Goal: Task Accomplishment & Management: Manage account settings

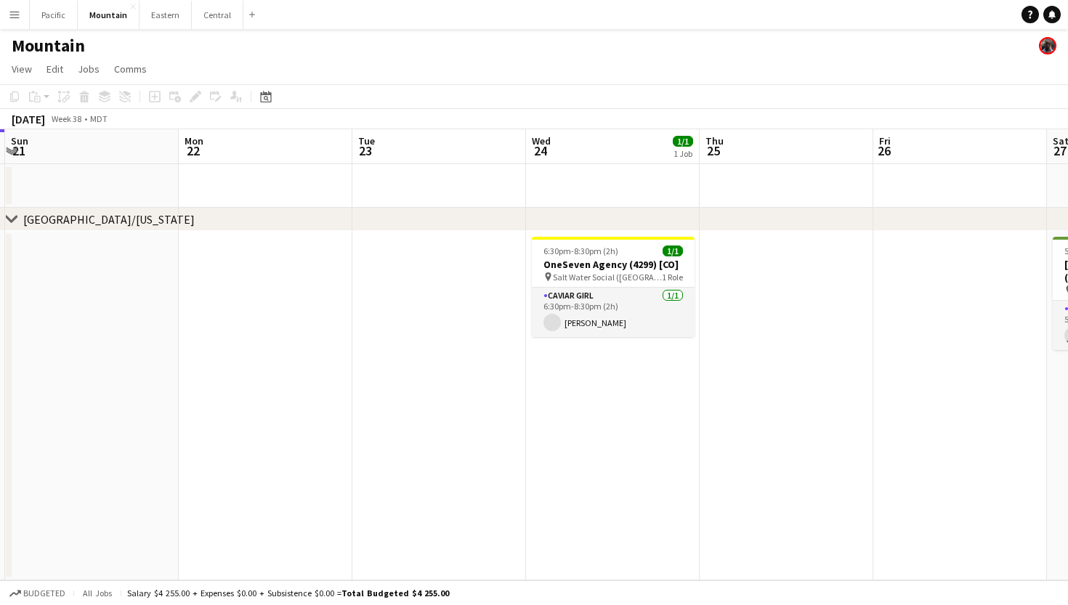
scroll to position [0, 695]
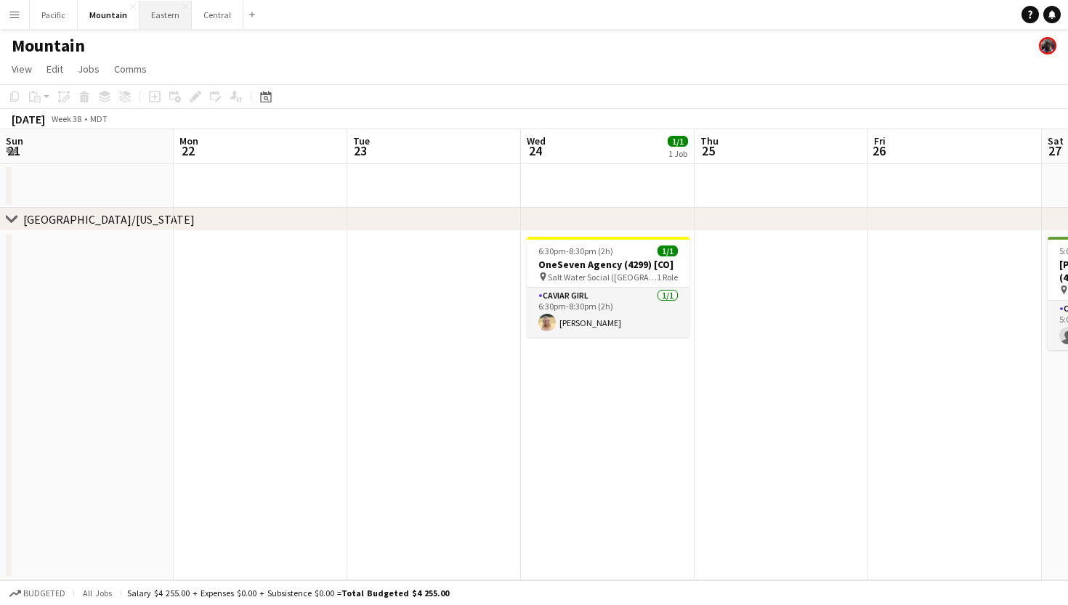
click at [166, 21] on button "Eastern Close" at bounding box center [166, 15] width 52 height 28
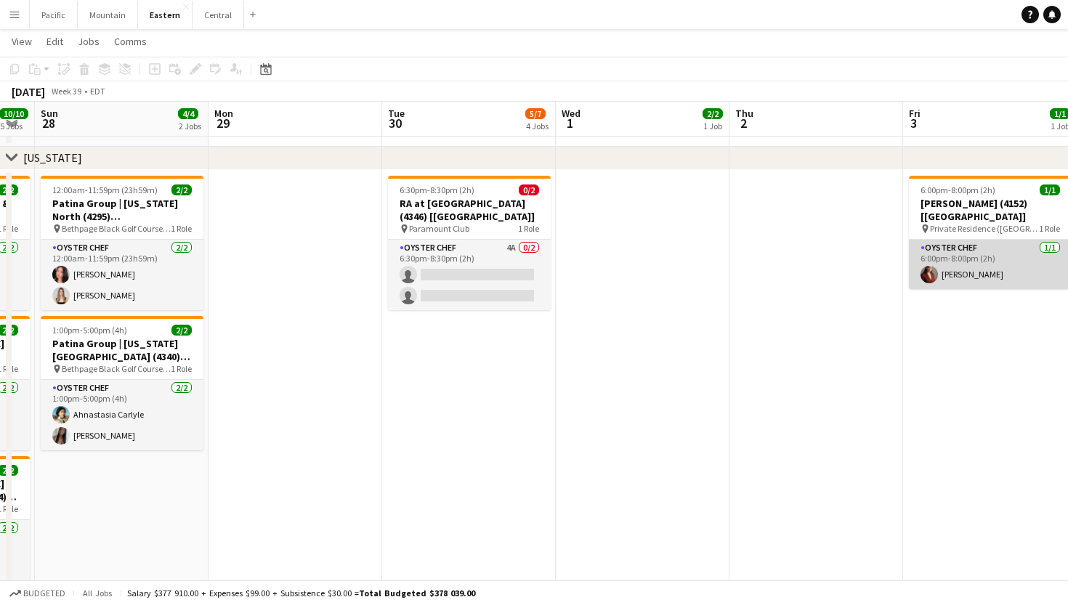
scroll to position [0, 485]
click at [997, 270] on app-card-role "Oyster Chef 1/1 6:00pm-8:00pm (2h) Agnes Artych" at bounding box center [991, 264] width 163 height 49
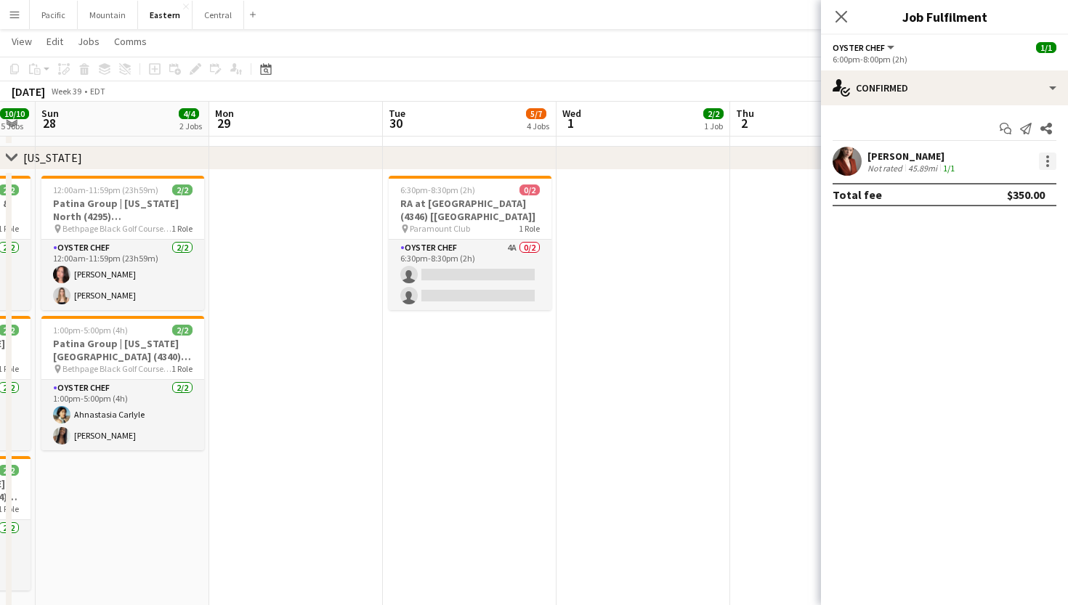
click at [1043, 169] on div at bounding box center [1047, 161] width 17 height 17
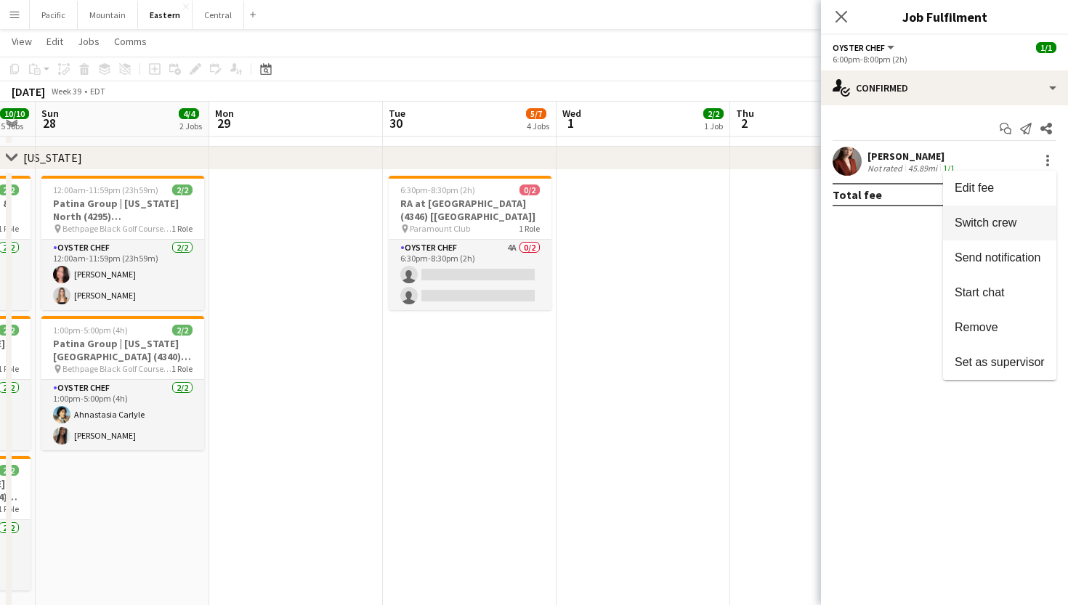
click at [999, 233] on button "Switch crew" at bounding box center [999, 223] width 113 height 35
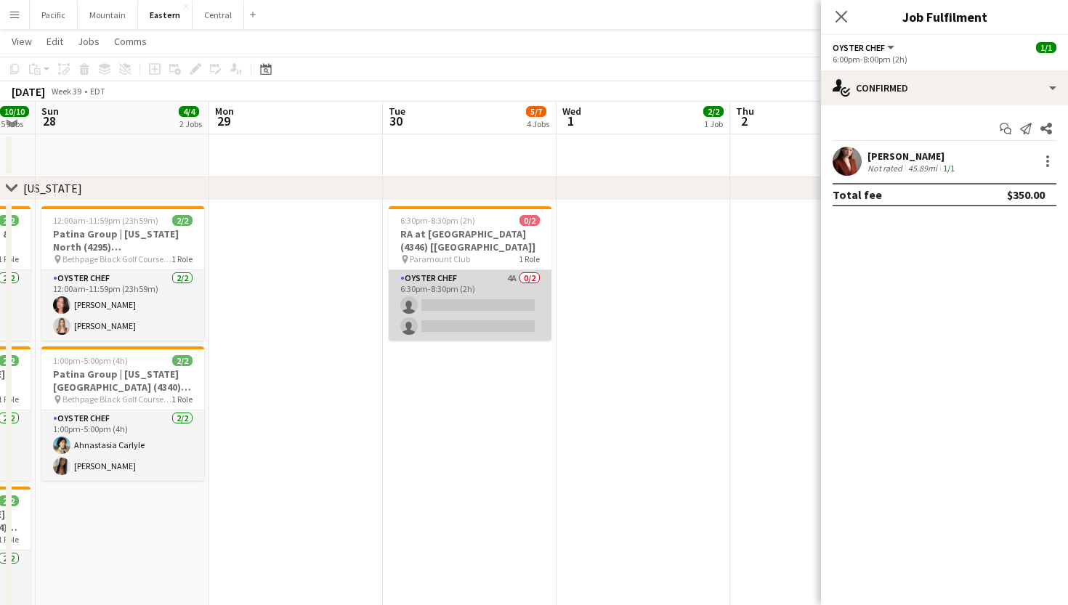
click at [506, 297] on app-card-role "Oyster Chef 4A 0/2 6:30pm-8:30pm (2h) single-neutral-actions single-neutral-act…" at bounding box center [470, 305] width 163 height 70
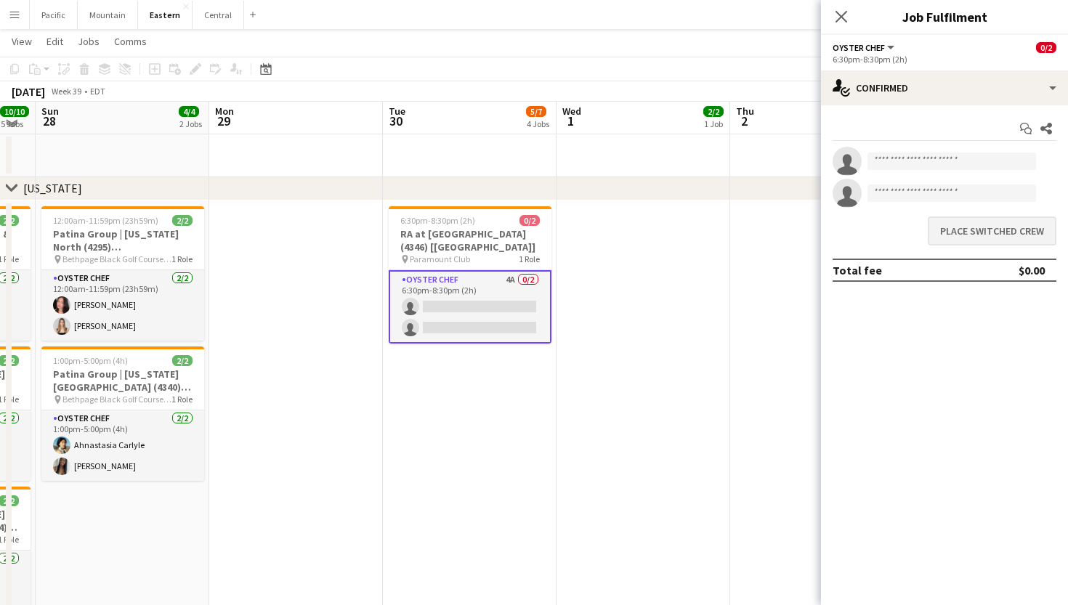
click at [972, 230] on button "Place switched crew" at bounding box center [992, 231] width 129 height 29
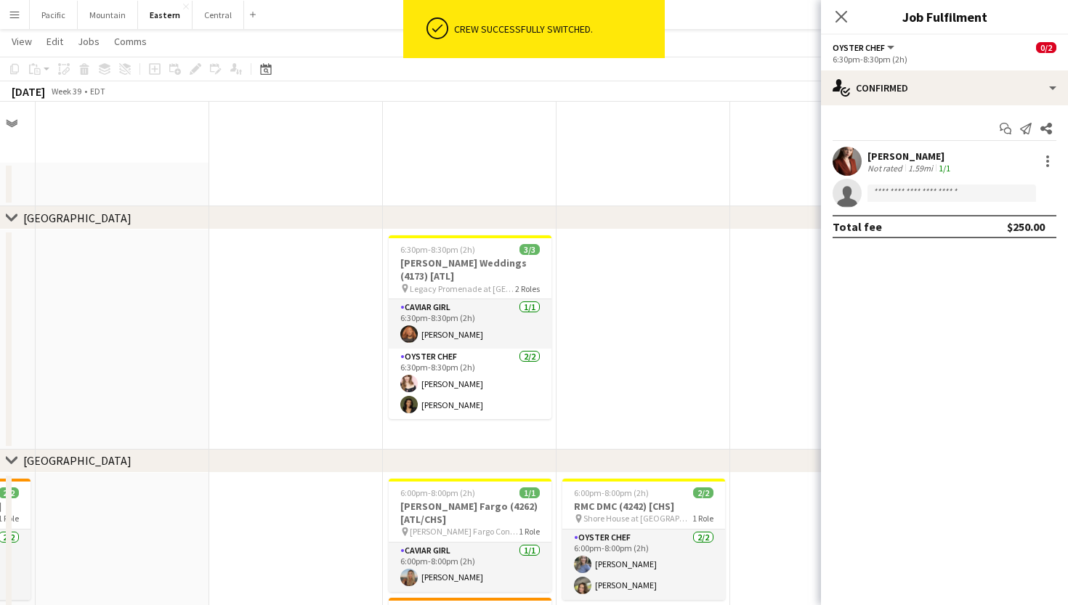
scroll to position [663, 0]
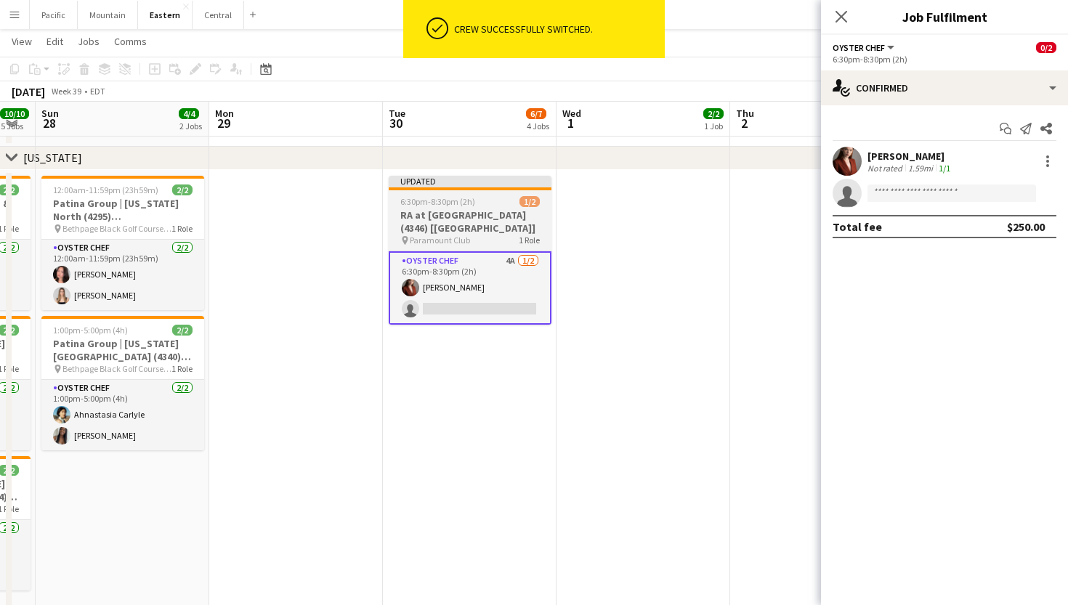
click at [516, 217] on h3 "RA at [GEOGRAPHIC_DATA] (4346) [[GEOGRAPHIC_DATA]]" at bounding box center [470, 222] width 163 height 26
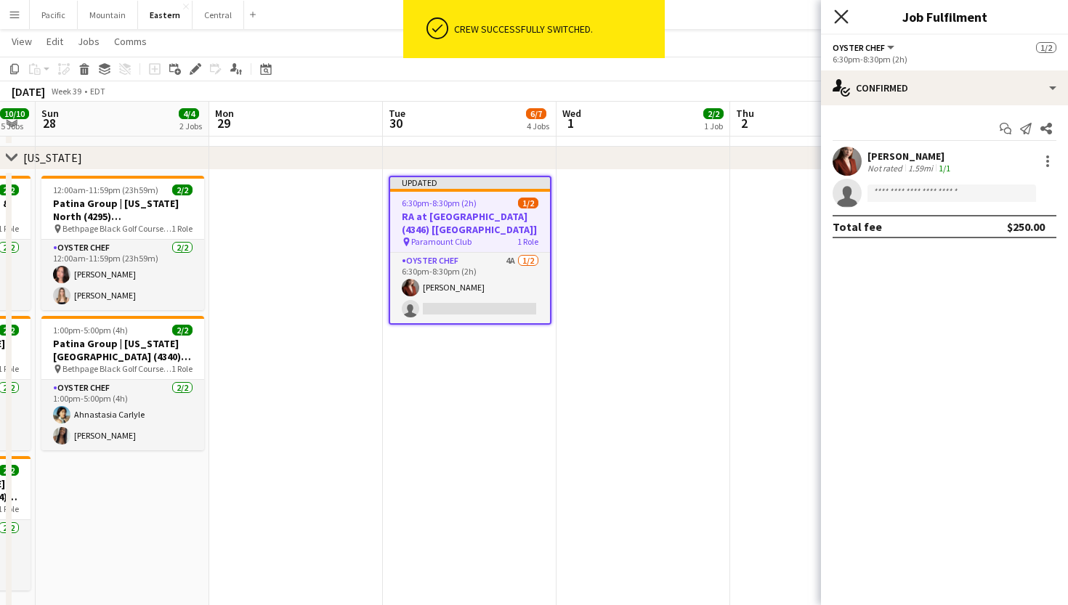
click at [840, 20] on icon "Close pop-in" at bounding box center [841, 16] width 14 height 14
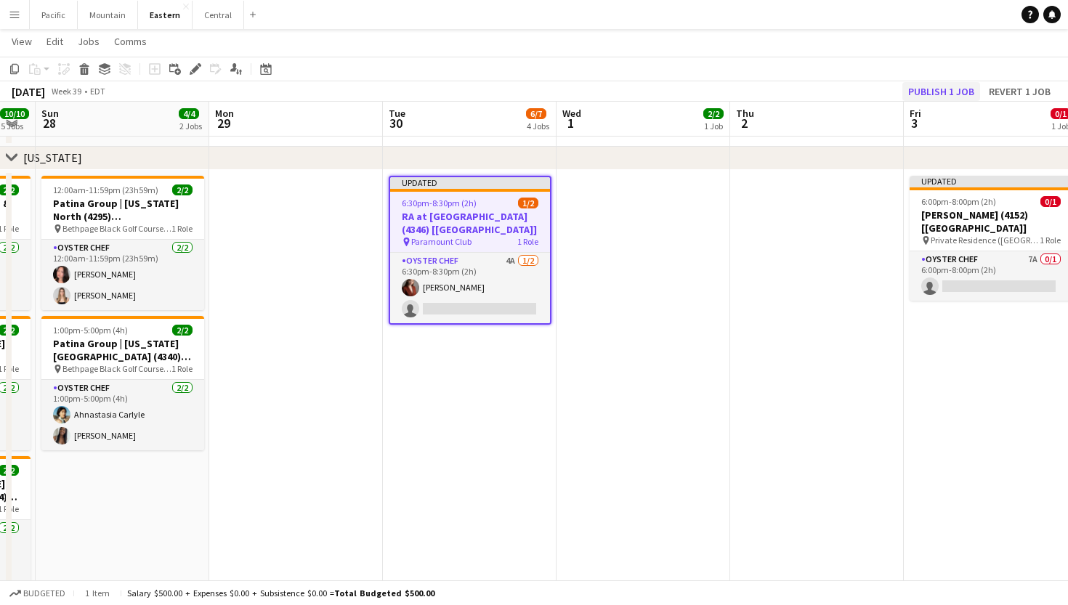
click at [934, 95] on button "Publish 1 job" at bounding box center [941, 91] width 78 height 19
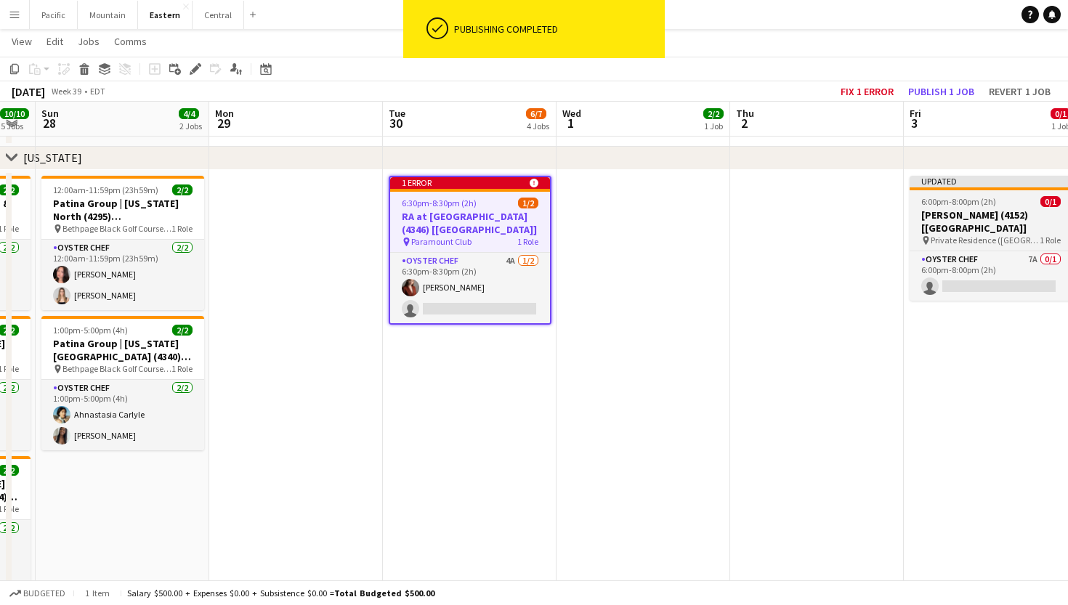
click at [1000, 191] on app-job-card "Updated 6:00pm-8:00pm (2h) 0/1 Lilly Derby (4152) [NYC] pin Private Residence (…" at bounding box center [991, 238] width 163 height 125
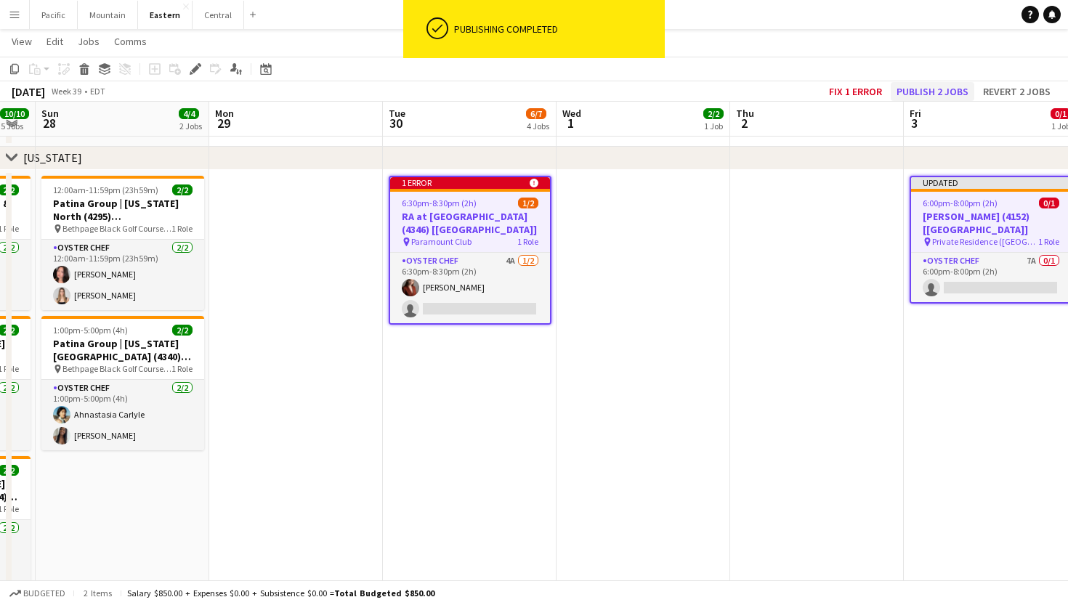
click at [938, 97] on button "Publish 2 jobs" at bounding box center [933, 91] width 84 height 19
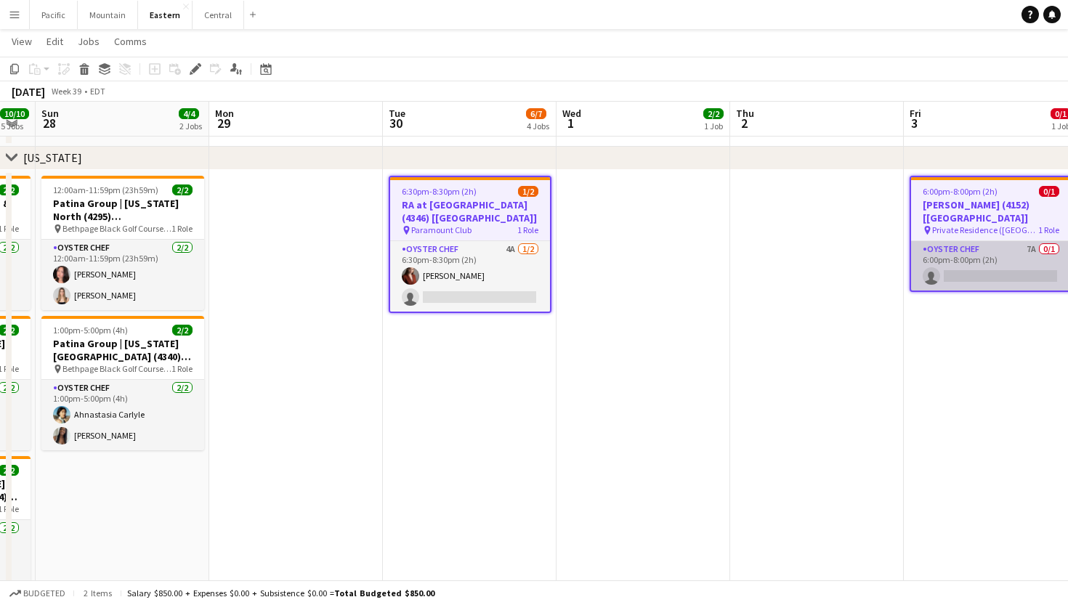
click at [974, 267] on app-card-role "Oyster Chef 7A 0/1 6:00pm-8:00pm (2h) single-neutral-actions" at bounding box center [991, 265] width 160 height 49
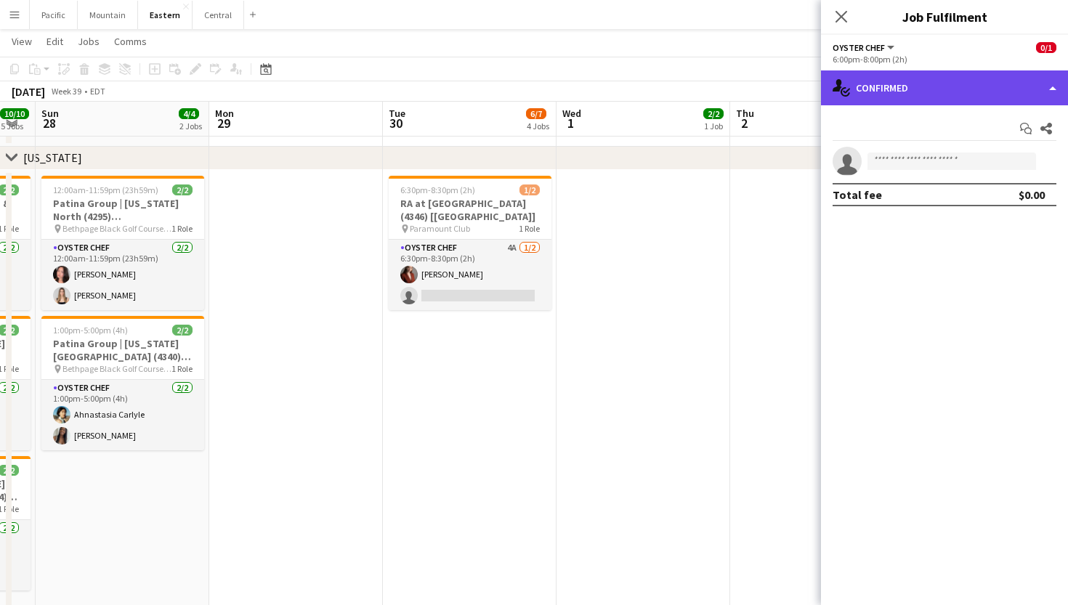
click at [977, 89] on div "single-neutral-actions-check-2 Confirmed" at bounding box center [944, 87] width 247 height 35
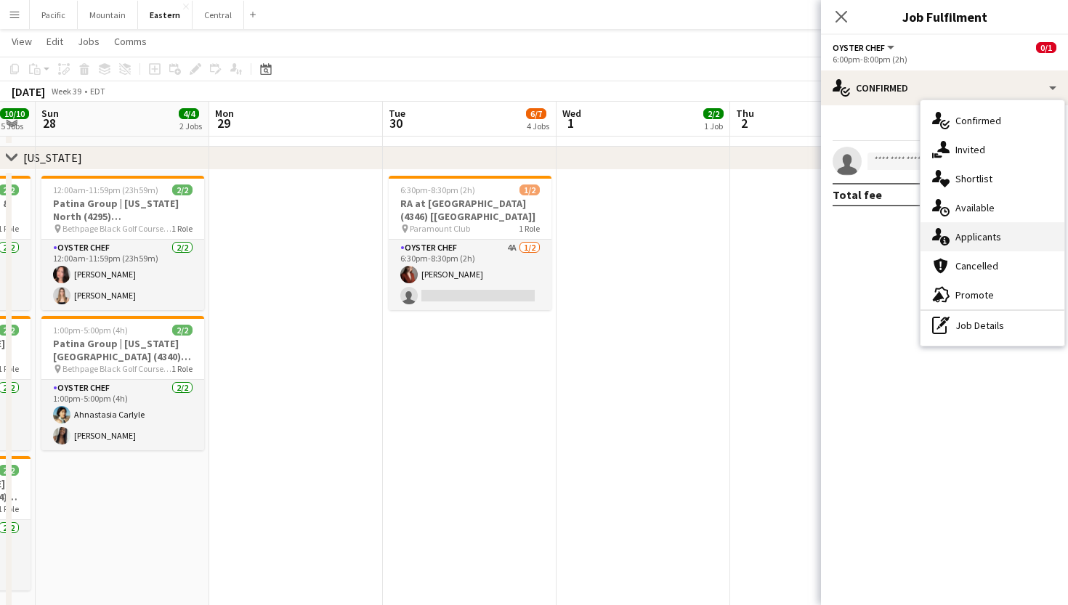
click at [992, 241] on span "Applicants" at bounding box center [979, 236] width 46 height 13
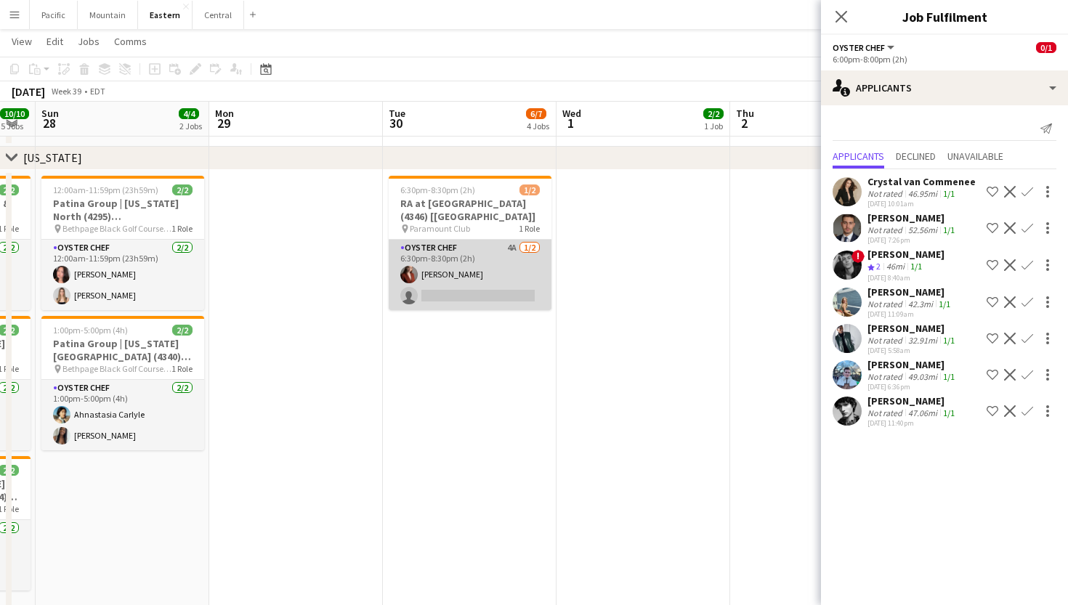
click at [512, 283] on app-card-role "Oyster Chef 4A 1/2 6:30pm-8:30pm (2h) Agnes Artych single-neutral-actions" at bounding box center [470, 275] width 163 height 70
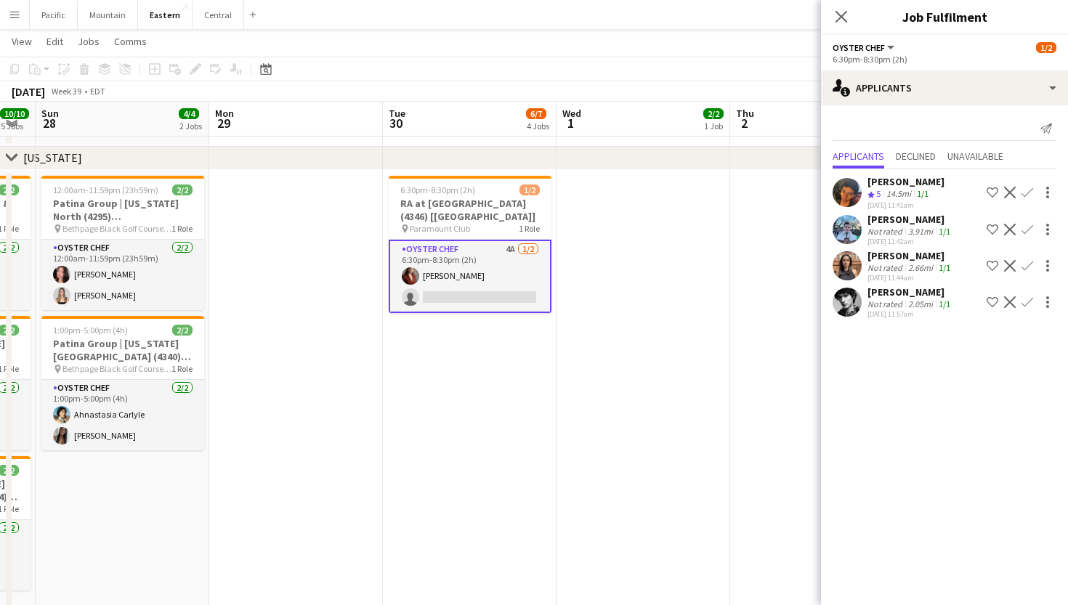
click at [1026, 304] on app-icon "Confirm" at bounding box center [1028, 302] width 12 height 12
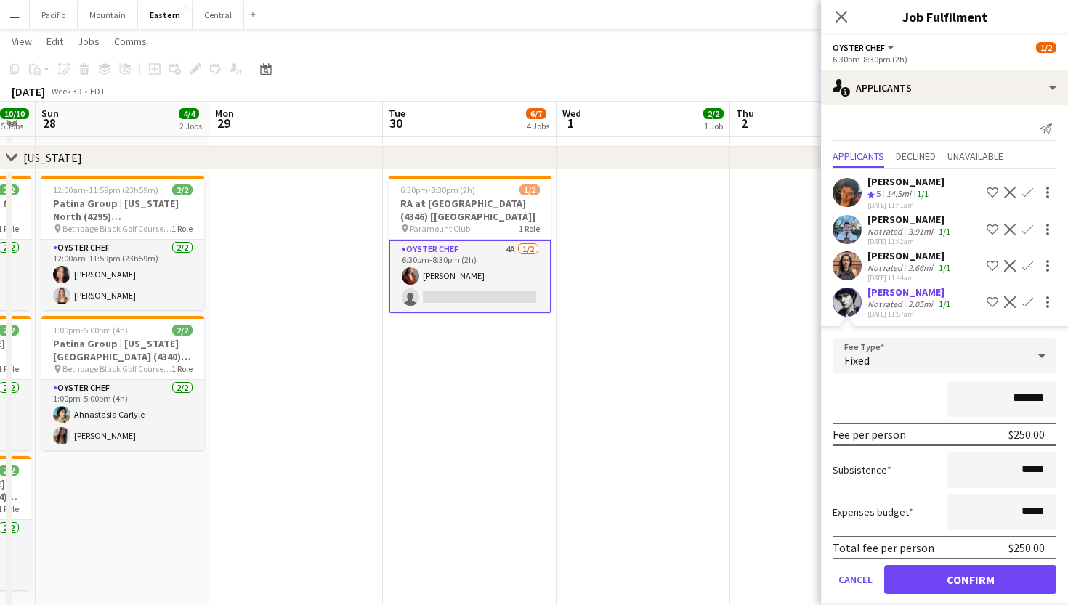
click at [945, 581] on button "Confirm" at bounding box center [970, 579] width 172 height 29
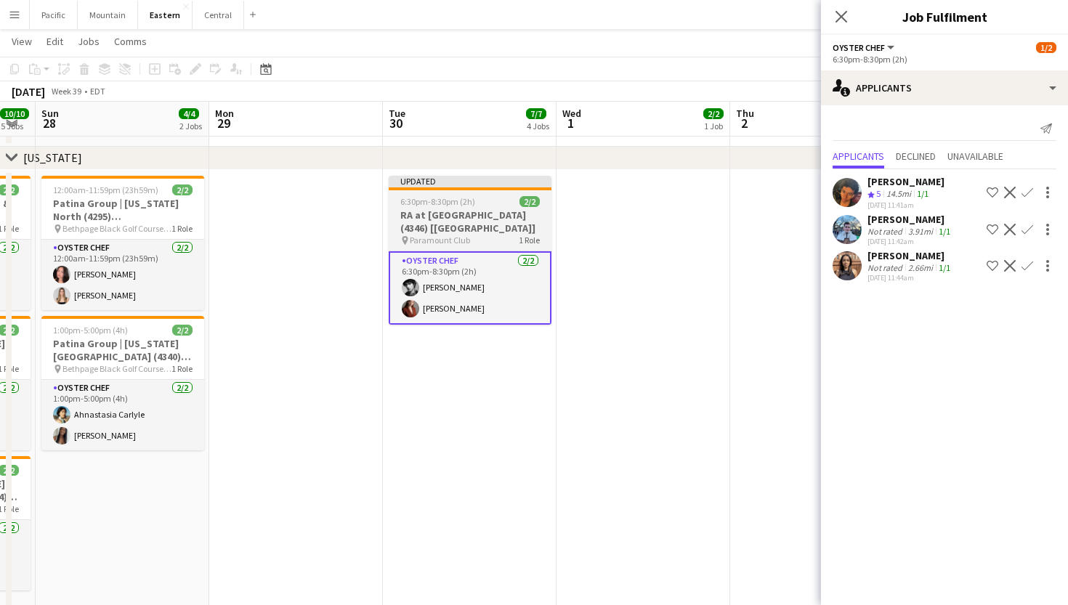
click at [498, 217] on h3 "RA at [GEOGRAPHIC_DATA] (4346) [[GEOGRAPHIC_DATA]]" at bounding box center [470, 222] width 163 height 26
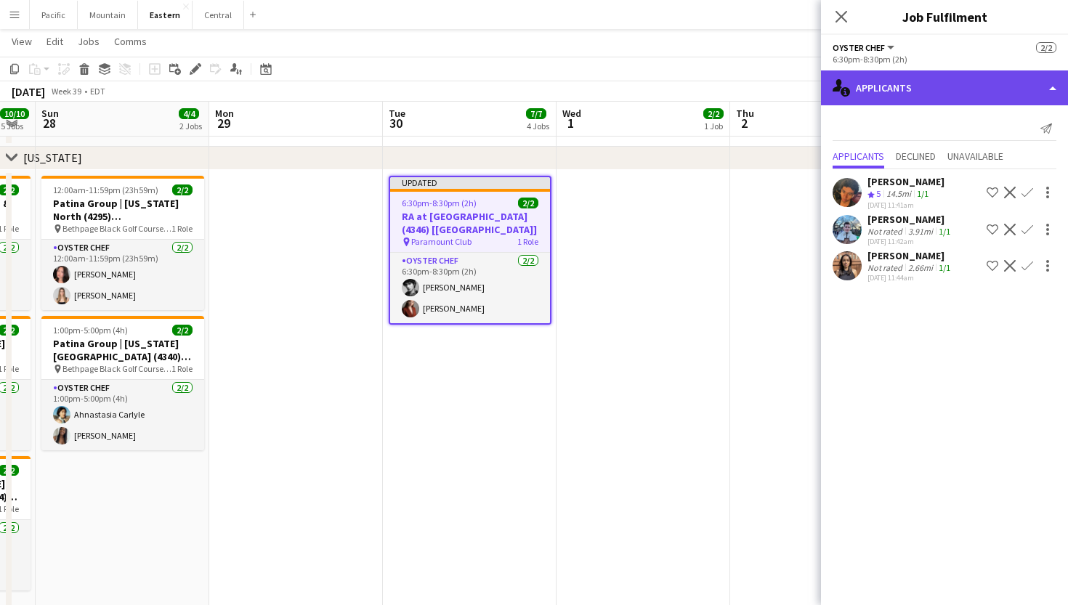
click at [1021, 91] on div "single-neutral-actions-information Applicants" at bounding box center [944, 87] width 247 height 35
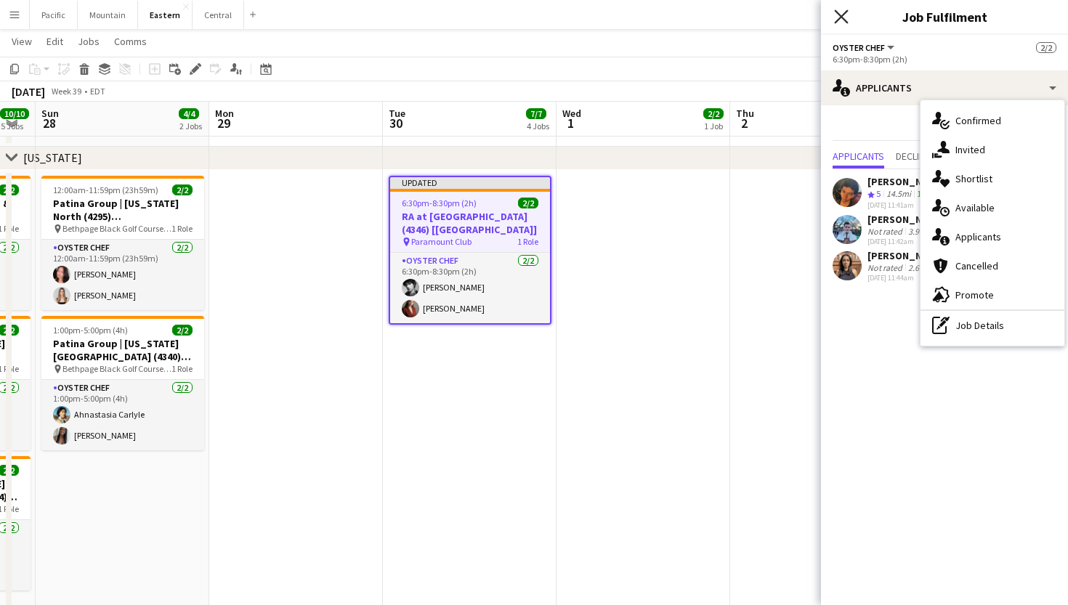
click at [844, 16] on icon "Close pop-in" at bounding box center [841, 16] width 14 height 14
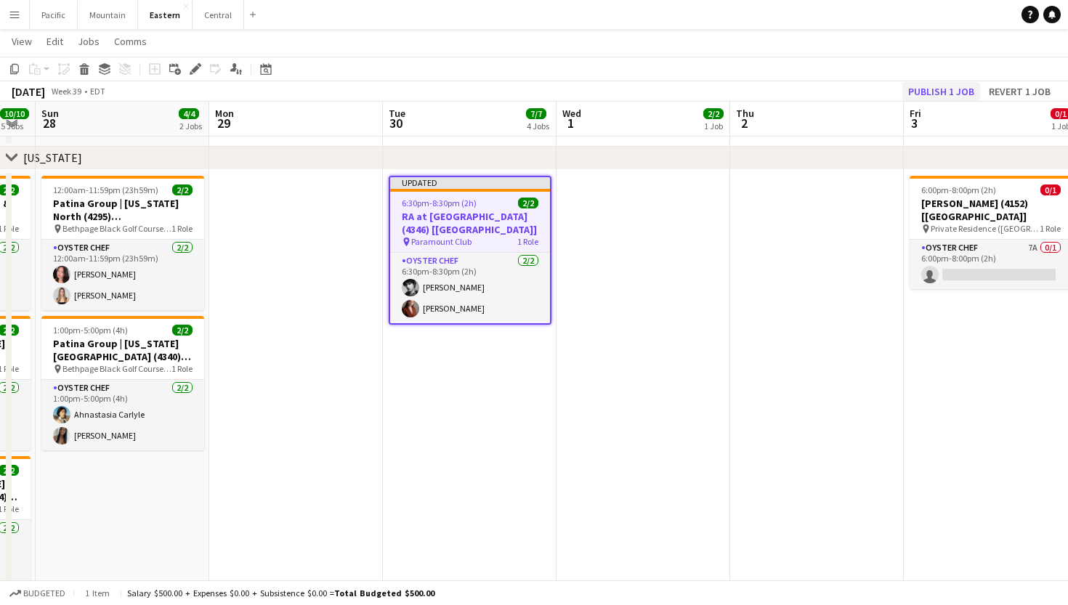
click at [936, 94] on button "Publish 1 job" at bounding box center [941, 91] width 78 height 19
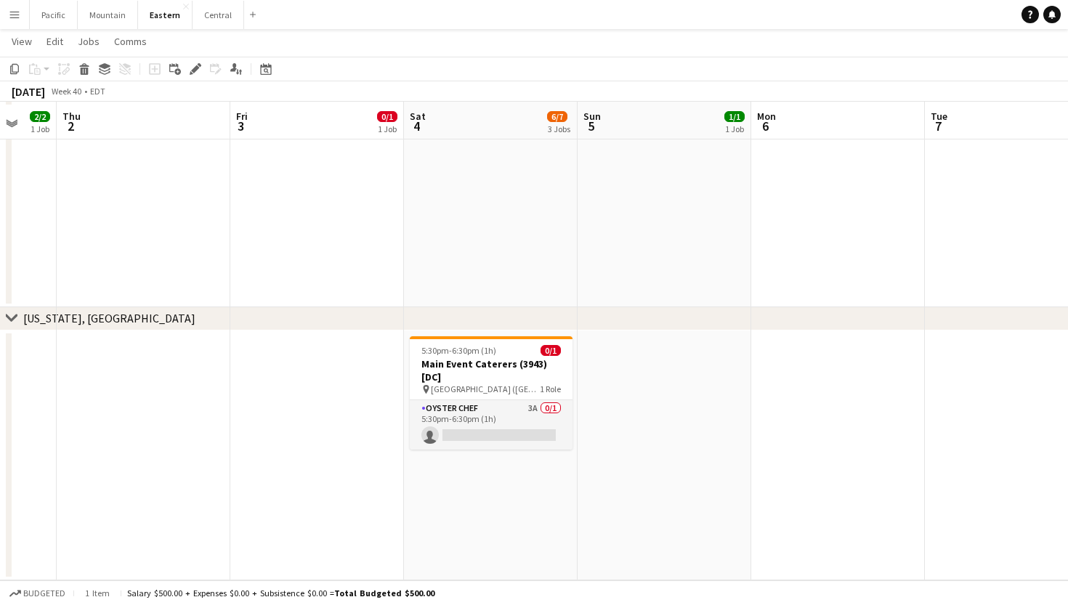
scroll to position [1726, 0]
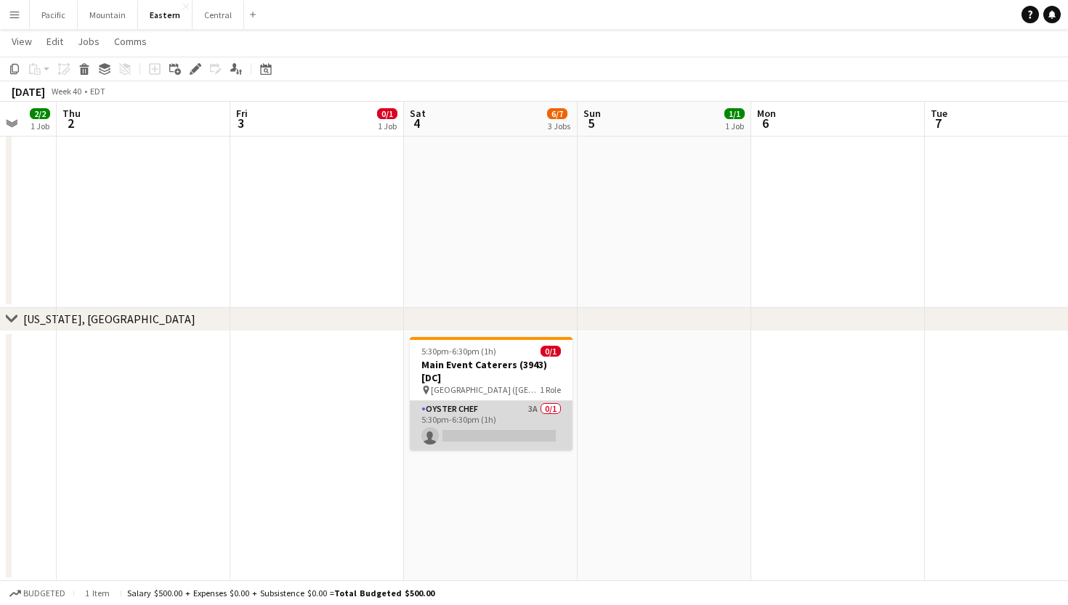
click at [510, 424] on app-card-role "Oyster Chef 3A 0/1 5:30pm-6:30pm (1h) single-neutral-actions" at bounding box center [491, 425] width 163 height 49
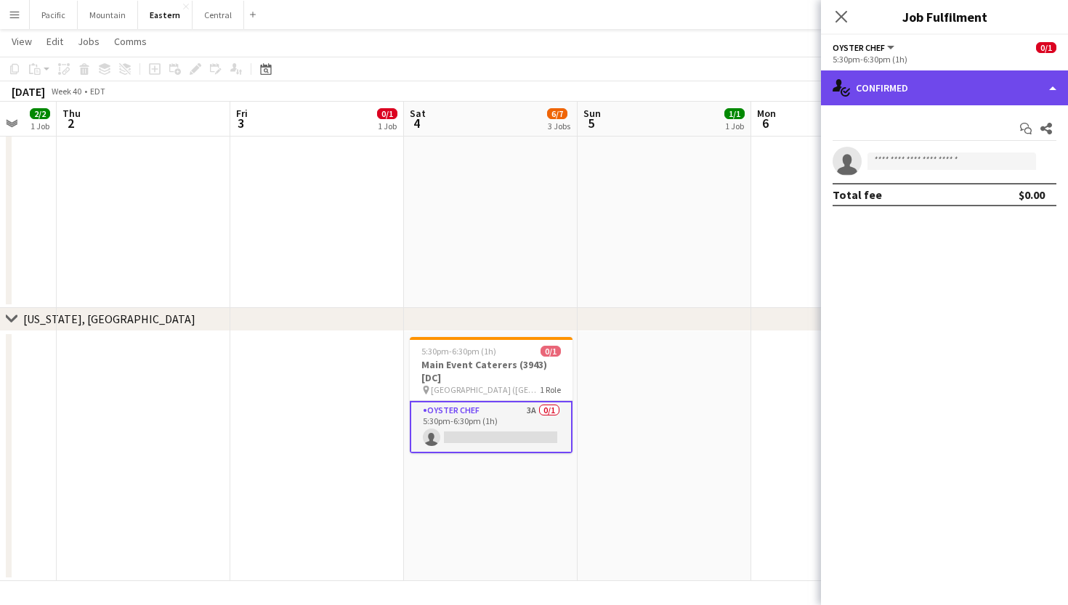
click at [995, 85] on div "single-neutral-actions-check-2 Confirmed" at bounding box center [944, 87] width 247 height 35
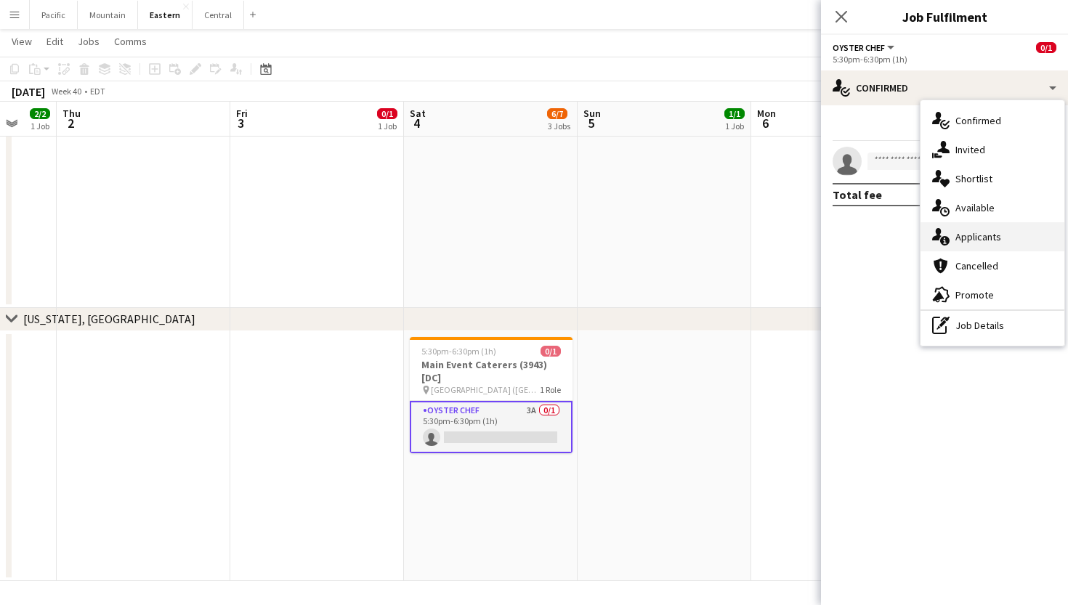
click at [1004, 235] on div "single-neutral-actions-information Applicants" at bounding box center [993, 236] width 144 height 29
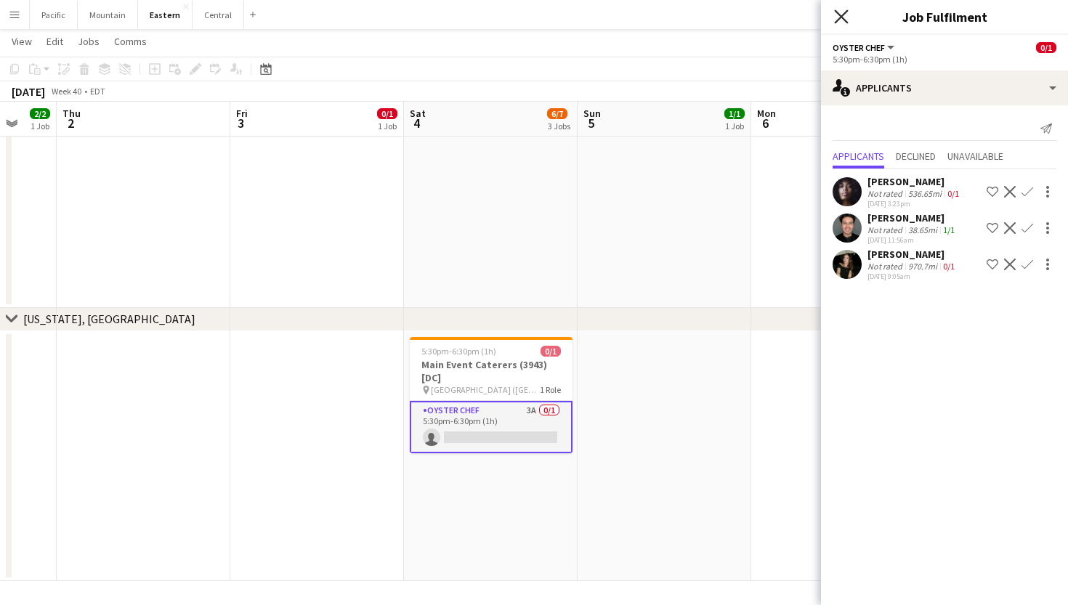
click at [845, 15] on icon "Close pop-in" at bounding box center [841, 16] width 14 height 14
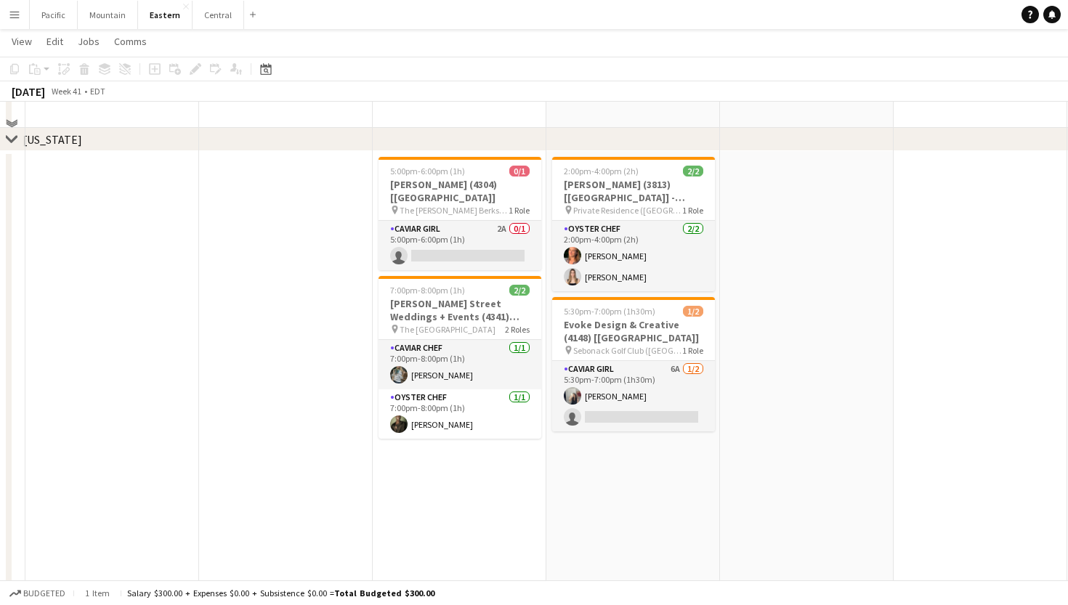
scroll to position [666, 0]
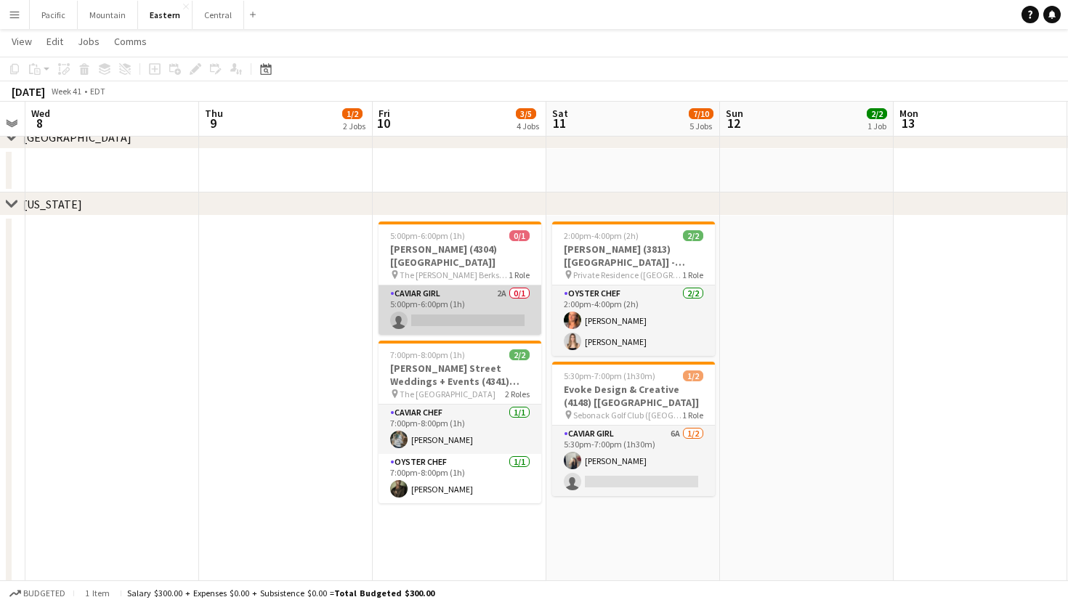
click at [490, 302] on app-card-role "Caviar Girl 2A 0/1 5:00pm-6:00pm (1h) single-neutral-actions" at bounding box center [460, 310] width 163 height 49
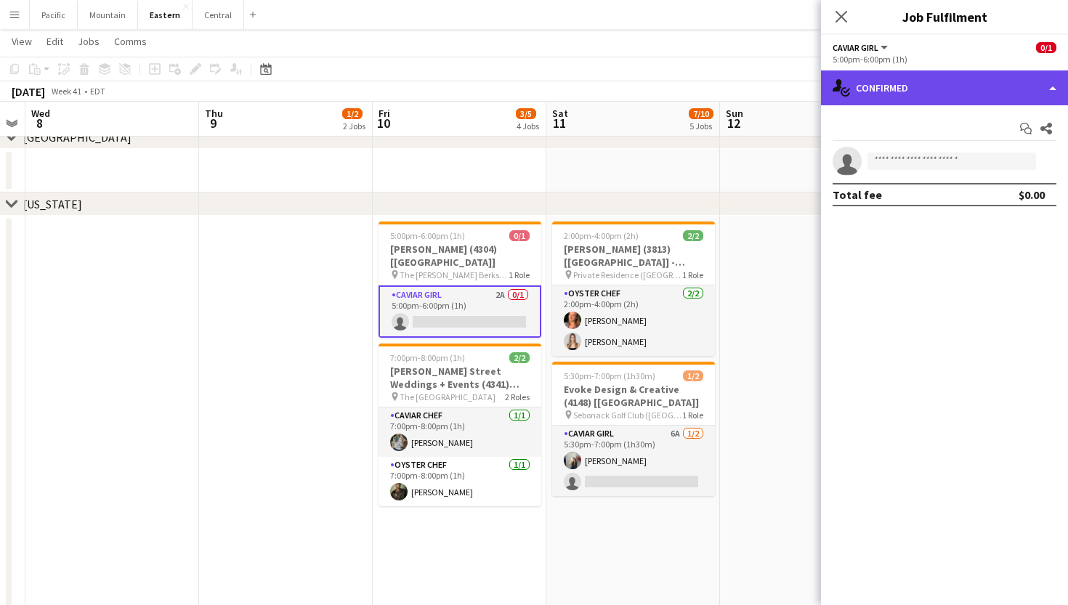
click at [989, 100] on div "single-neutral-actions-check-2 Confirmed" at bounding box center [944, 87] width 247 height 35
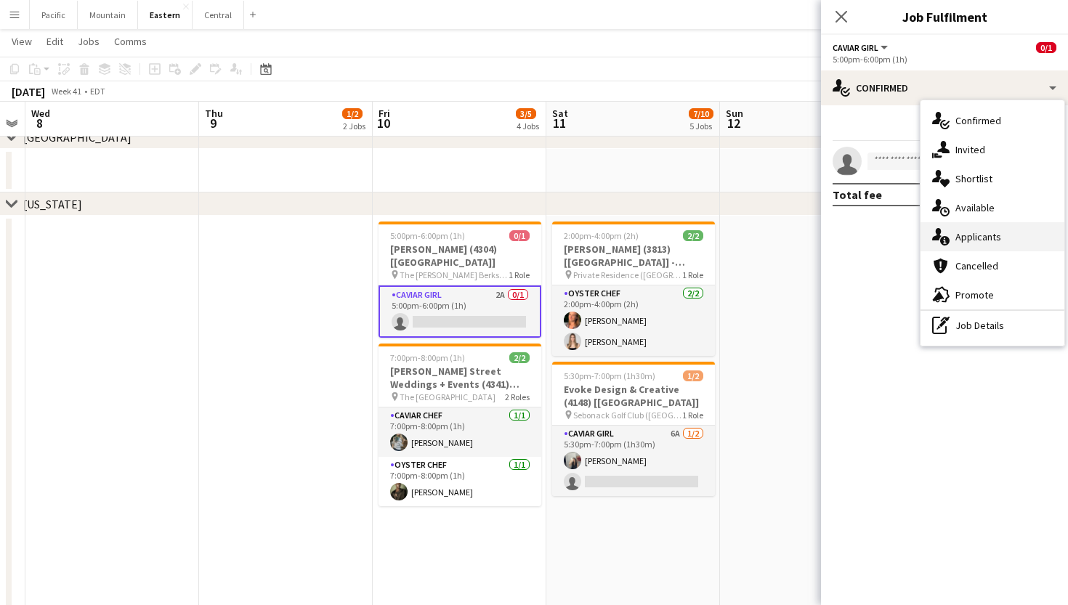
click at [954, 235] on div "single-neutral-actions-information Applicants" at bounding box center [993, 236] width 144 height 29
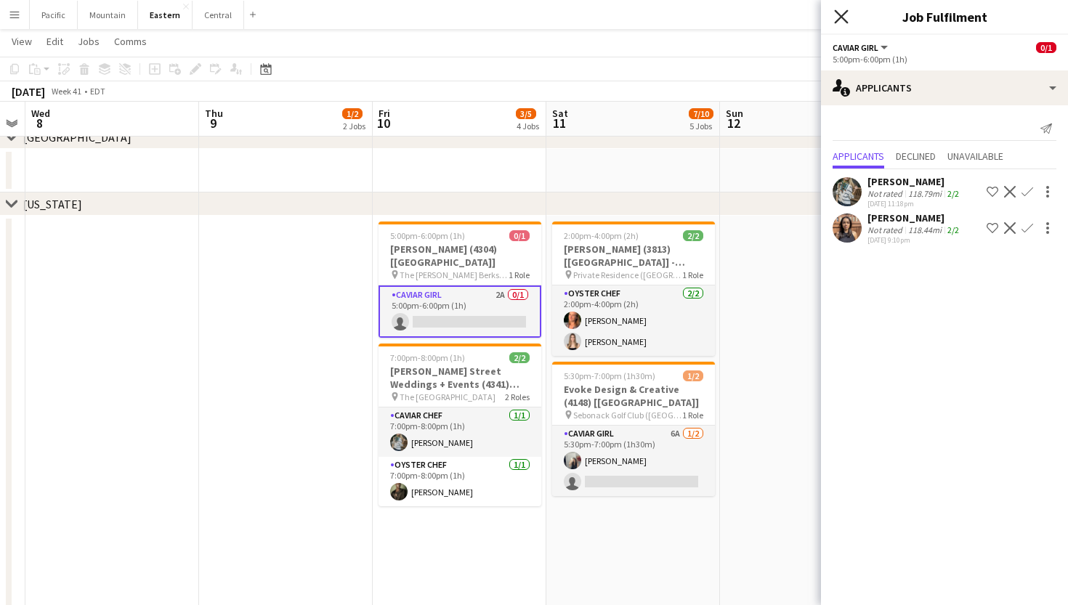
click at [846, 21] on icon at bounding box center [841, 16] width 14 height 14
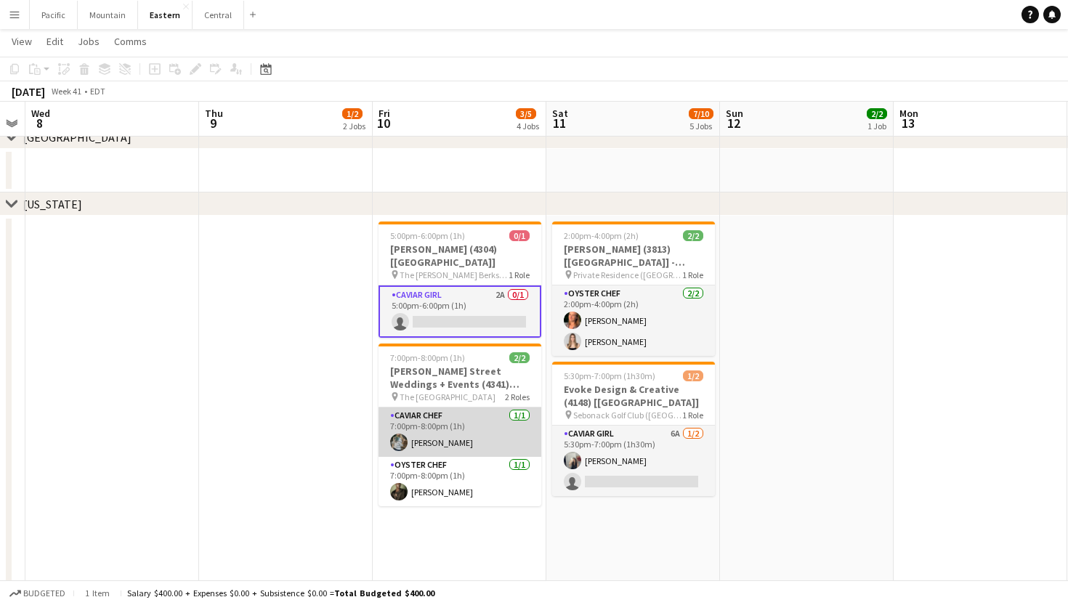
click at [470, 430] on app-card-role "Caviar Chef 1/1 7:00pm-8:00pm (1h) Brooke Anderson" at bounding box center [460, 432] width 163 height 49
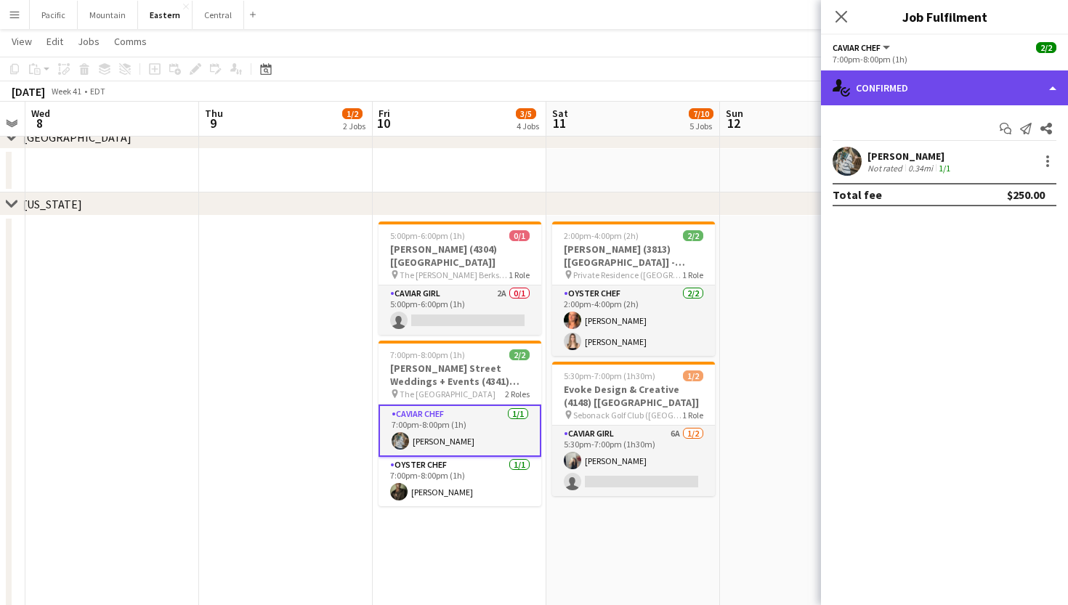
click at [1016, 87] on div "single-neutral-actions-check-2 Confirmed" at bounding box center [944, 87] width 247 height 35
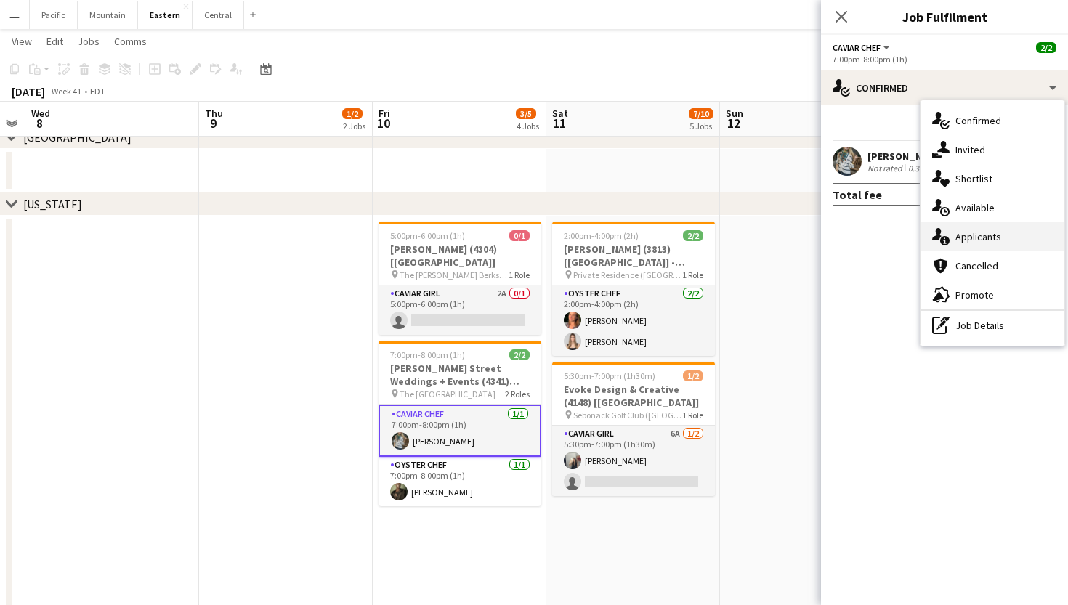
click at [1030, 232] on div "single-neutral-actions-information Applicants" at bounding box center [993, 236] width 144 height 29
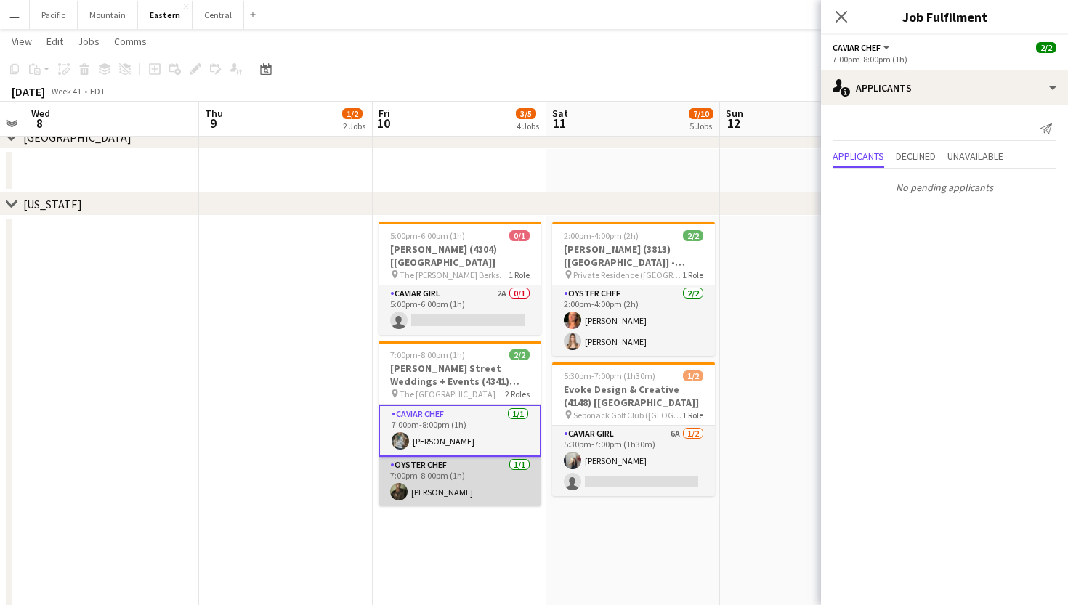
click at [464, 477] on app-card-role "Oyster Chef 1/1 7:00pm-8:00pm (1h) Jeremiah Bell" at bounding box center [460, 481] width 163 height 49
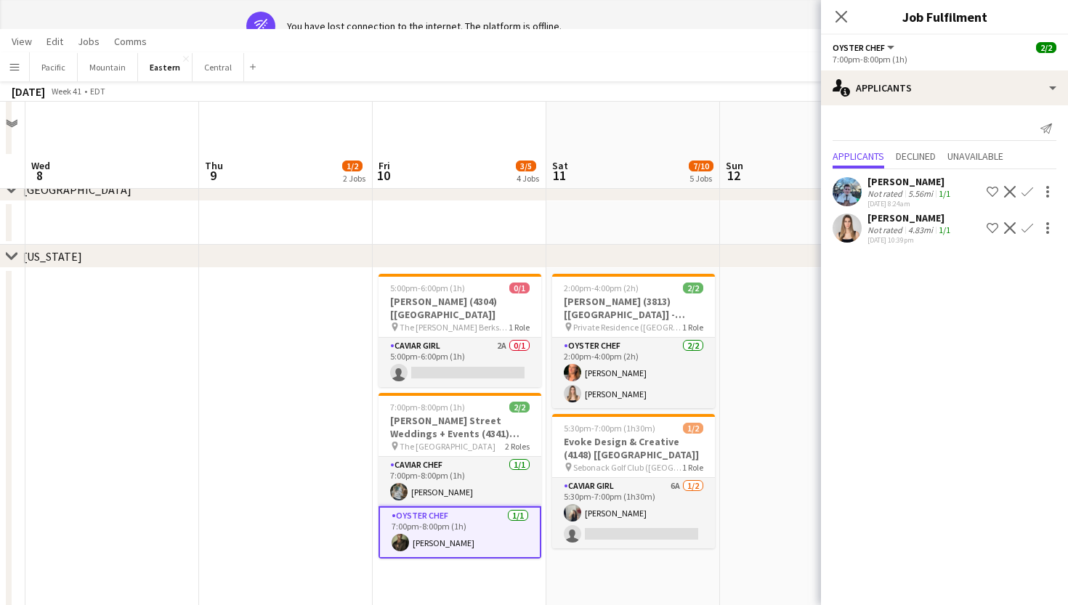
click at [903, 329] on mat-expansion-panel "users2 Applicants Send notification Applicants Declined Unavailable Jared Garzi…" at bounding box center [944, 355] width 247 height 500
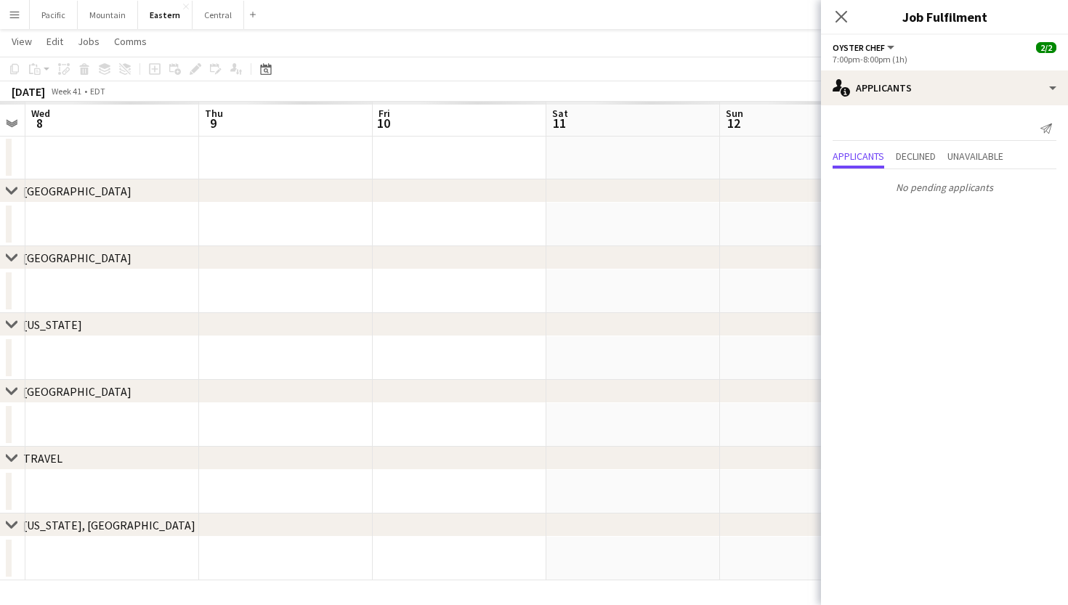
scroll to position [94, 0]
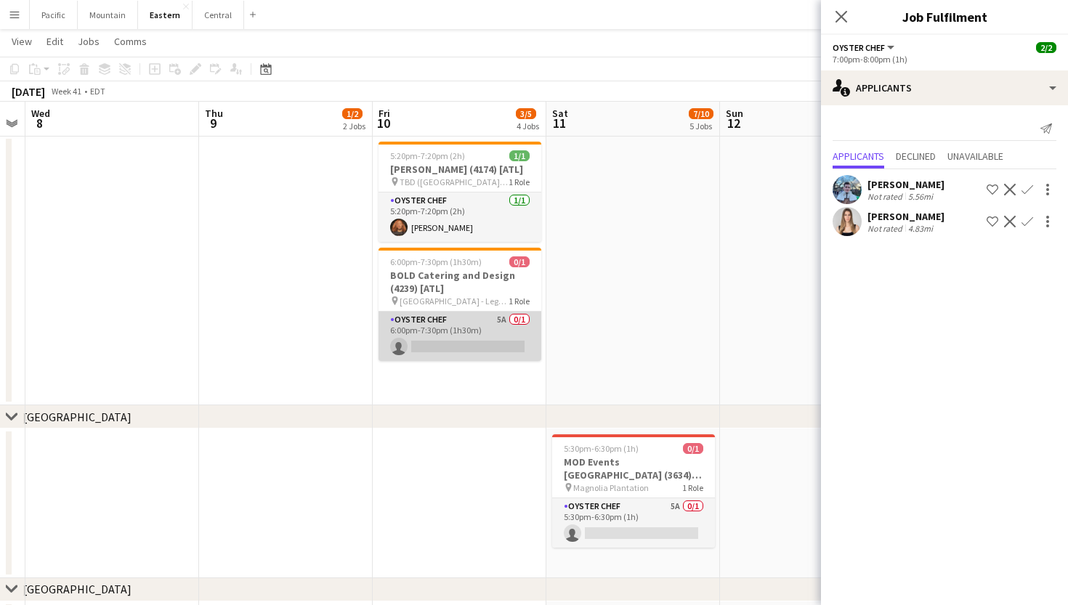
click at [434, 361] on app-card-role "Oyster Chef 5A 0/1 6:00pm-7:30pm (1h30m) single-neutral-actions" at bounding box center [460, 336] width 163 height 49
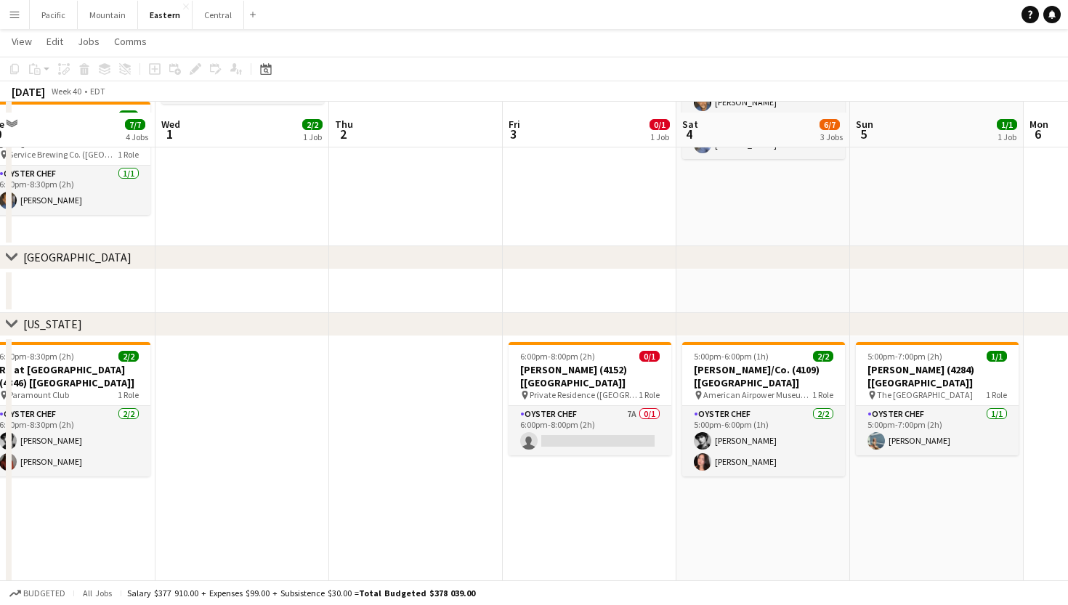
scroll to position [516, 0]
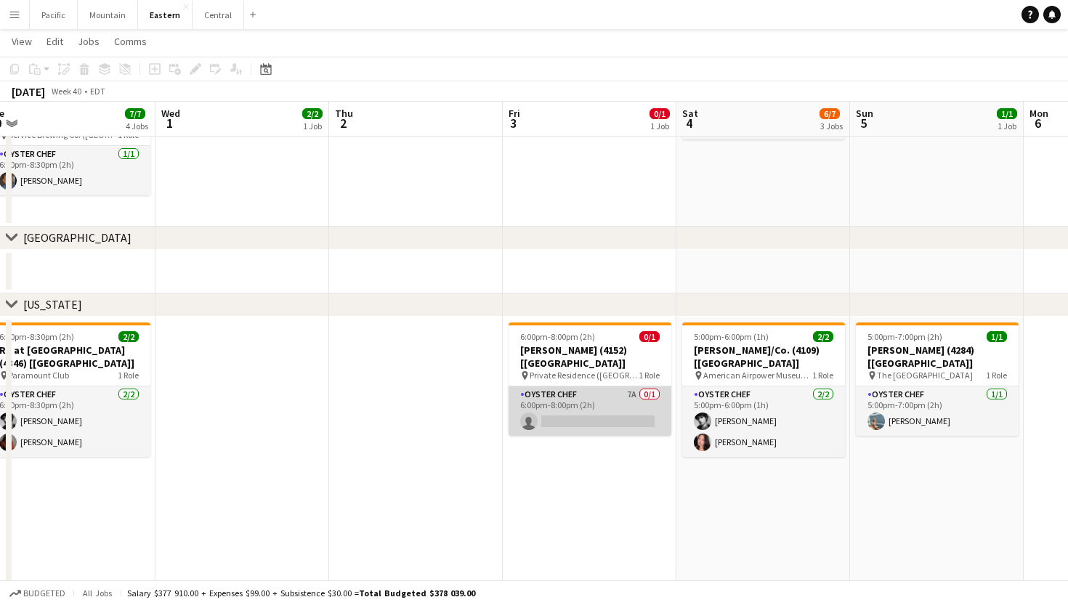
click at [578, 400] on app-card-role "Oyster Chef 7A 0/1 6:00pm-8:00pm (2h) single-neutral-actions" at bounding box center [590, 411] width 163 height 49
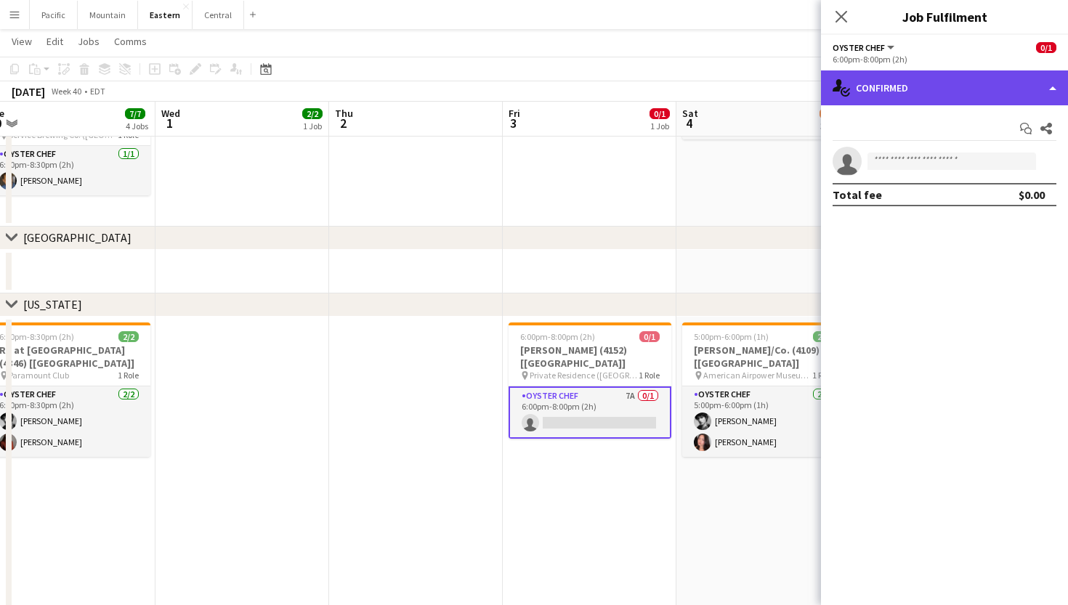
click at [1032, 87] on div "single-neutral-actions-check-2 Confirmed" at bounding box center [944, 87] width 247 height 35
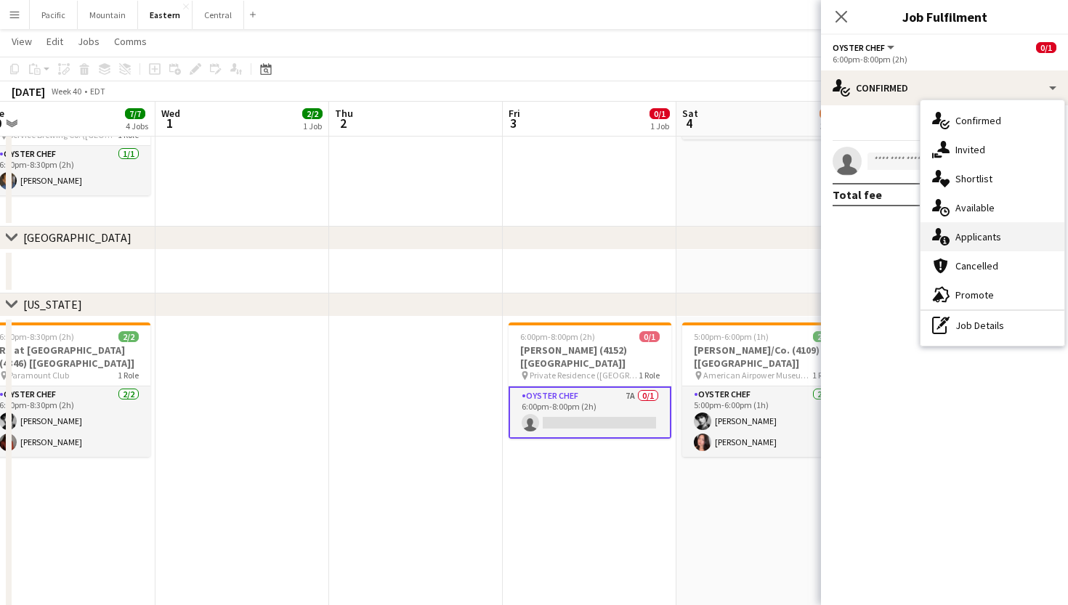
click at [972, 249] on div "single-neutral-actions-information Applicants" at bounding box center [993, 236] width 144 height 29
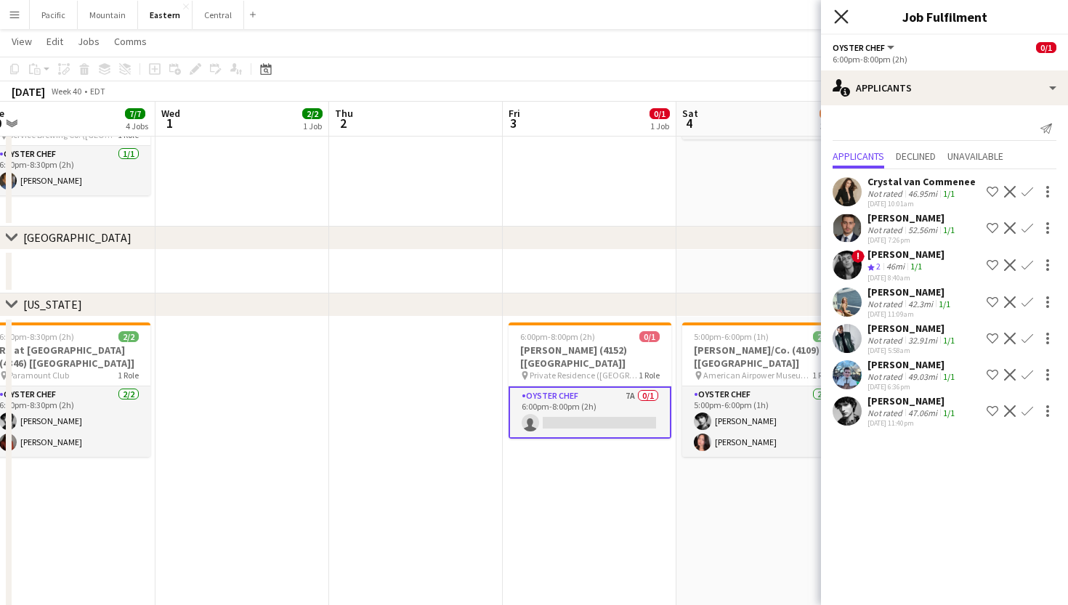
click at [843, 20] on icon "Close pop-in" at bounding box center [841, 16] width 14 height 14
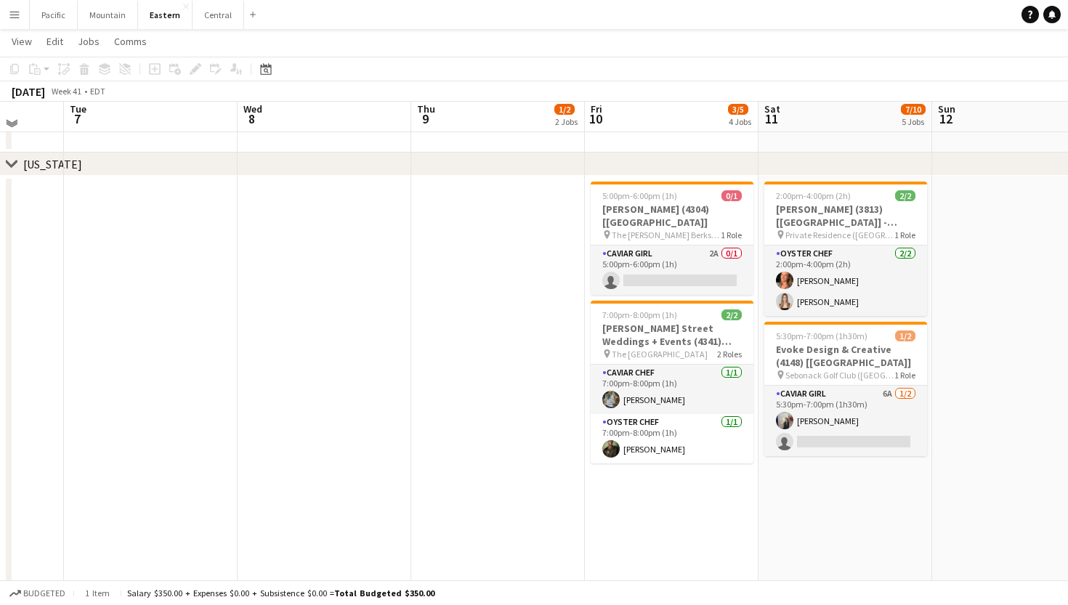
scroll to position [700, 0]
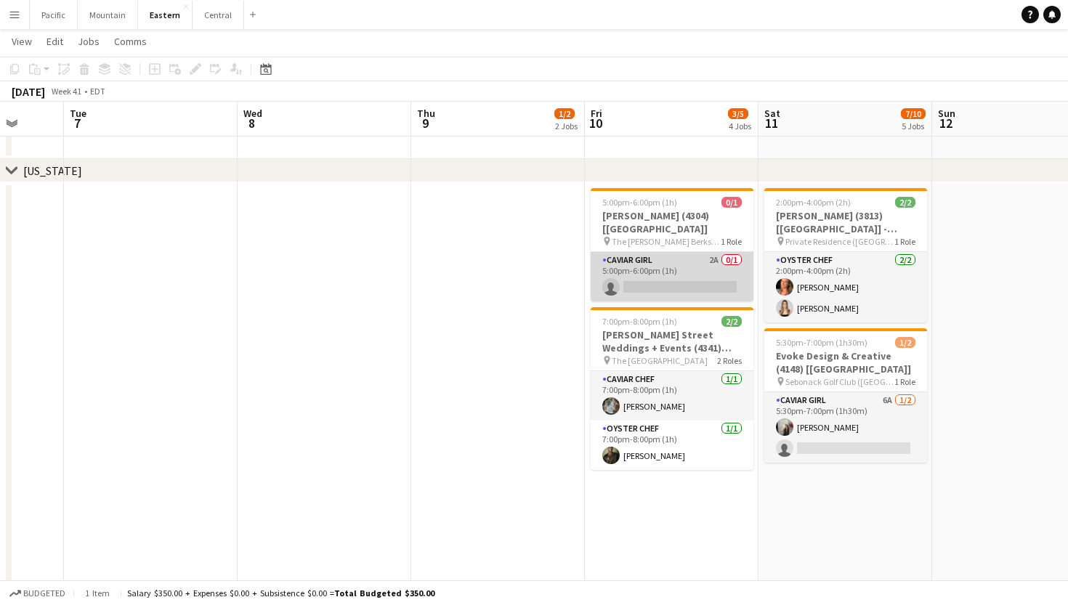
click at [626, 266] on app-card-role "Caviar Girl 2A 0/1 5:00pm-6:00pm (1h) single-neutral-actions" at bounding box center [672, 276] width 163 height 49
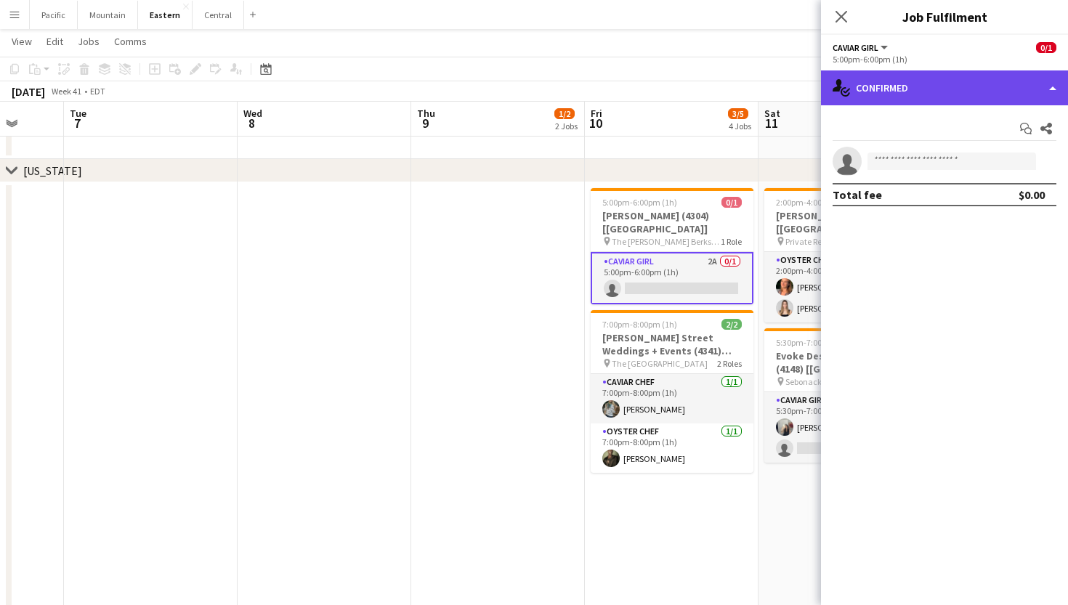
click at [942, 80] on div "single-neutral-actions-check-2 Confirmed" at bounding box center [944, 87] width 247 height 35
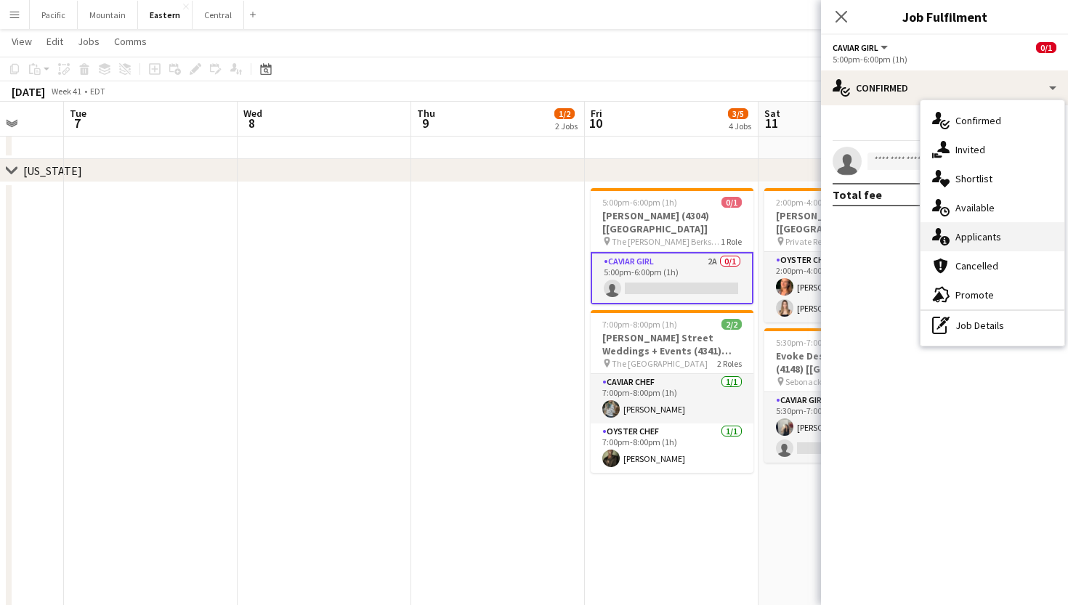
click at [974, 235] on span "Applicants" at bounding box center [979, 236] width 46 height 13
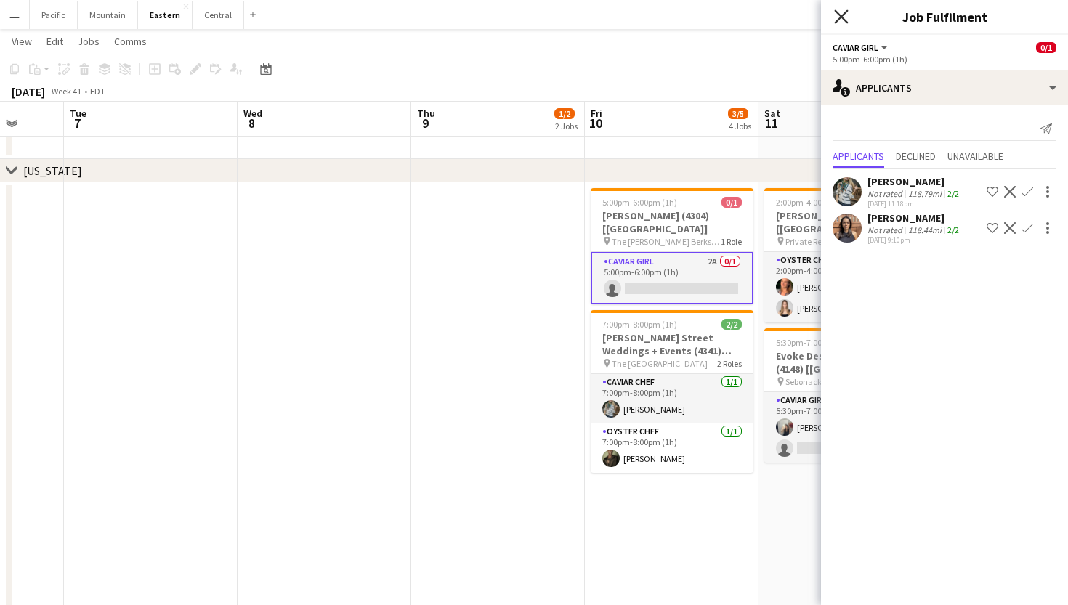
click at [844, 17] on icon "Close pop-in" at bounding box center [841, 16] width 14 height 14
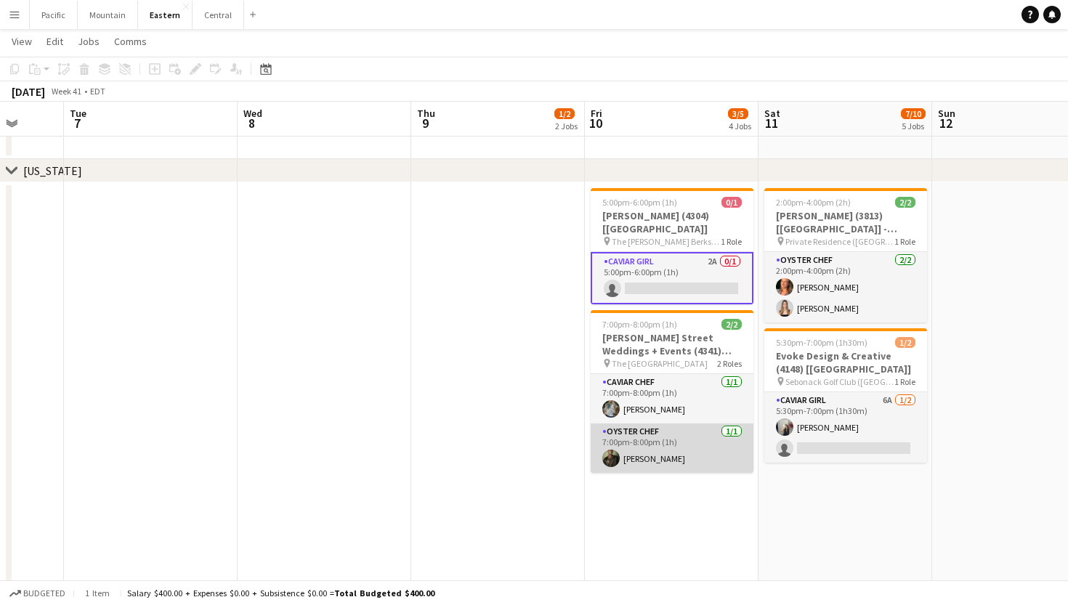
click at [650, 451] on app-card-role "Oyster Chef 1/1 7:00pm-8:00pm (1h) Jeremiah Bell" at bounding box center [672, 448] width 163 height 49
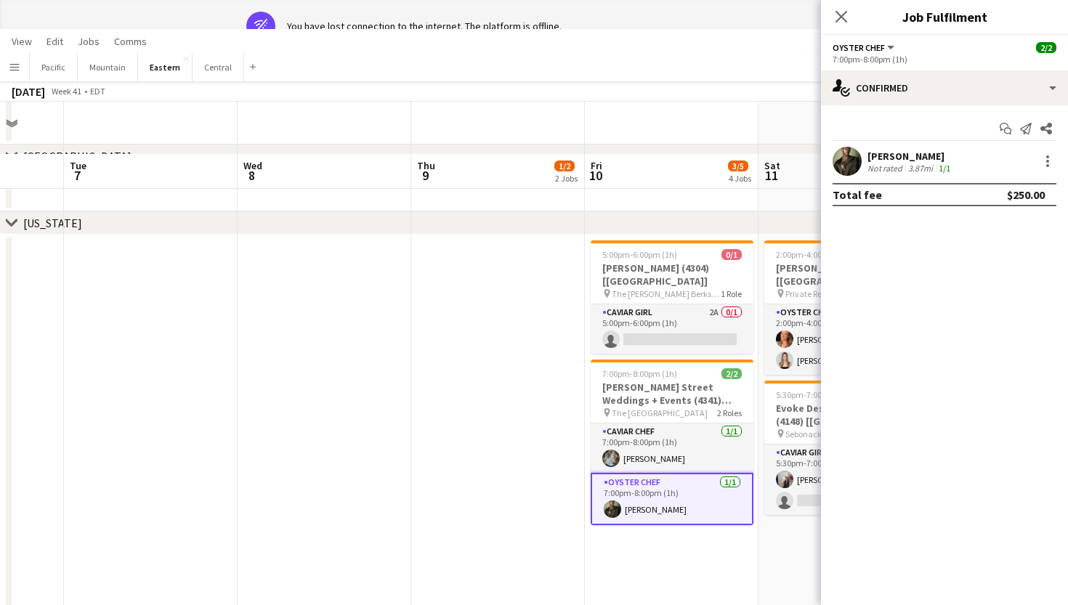
scroll to position [94, 0]
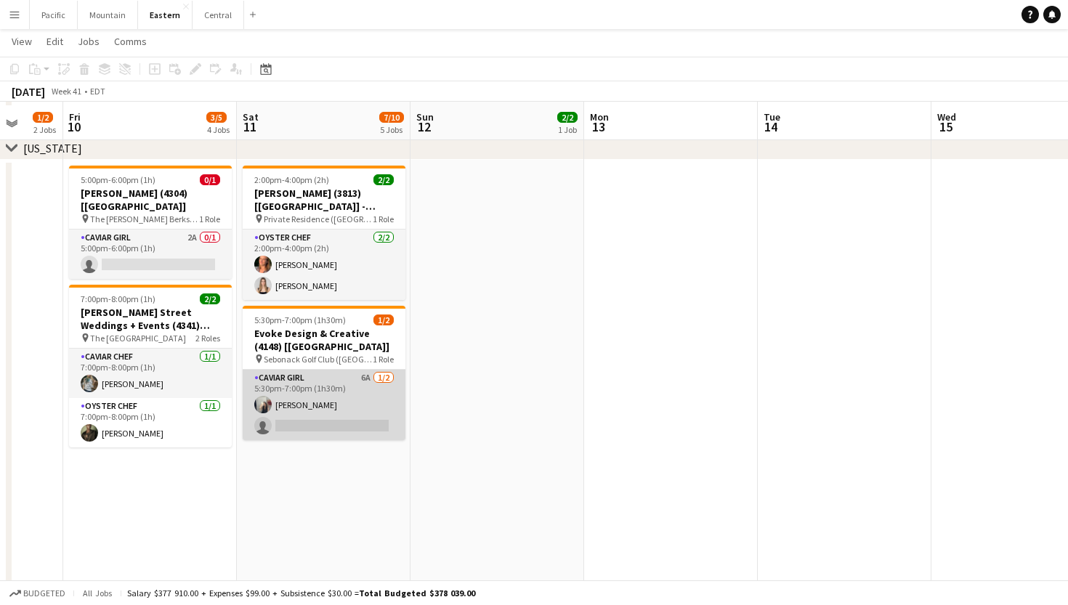
scroll to position [730, 0]
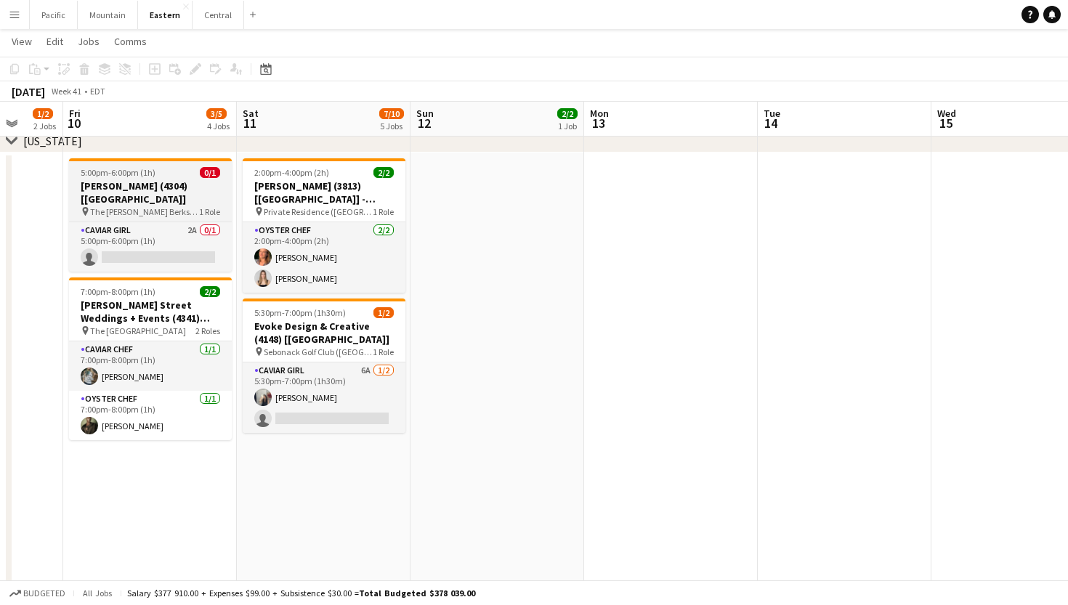
click at [156, 178] on app-job-card "5:00pm-6:00pm (1h) 0/1 [PERSON_NAME] (4304) [[GEOGRAPHIC_DATA]] pin The [PERSON…" at bounding box center [150, 214] width 163 height 113
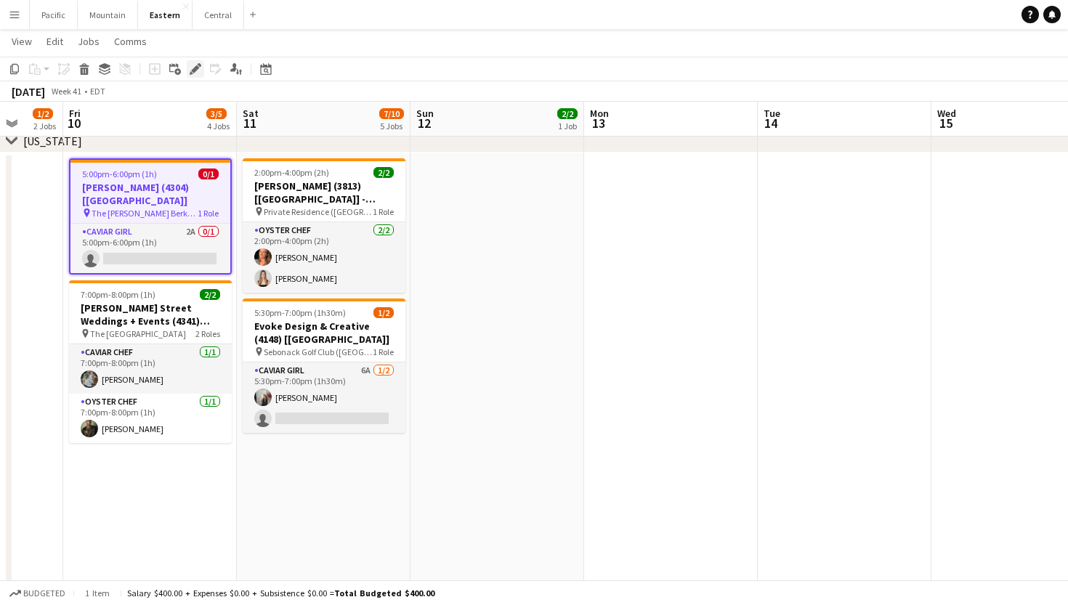
click at [195, 65] on icon "Edit" at bounding box center [196, 69] width 12 height 12
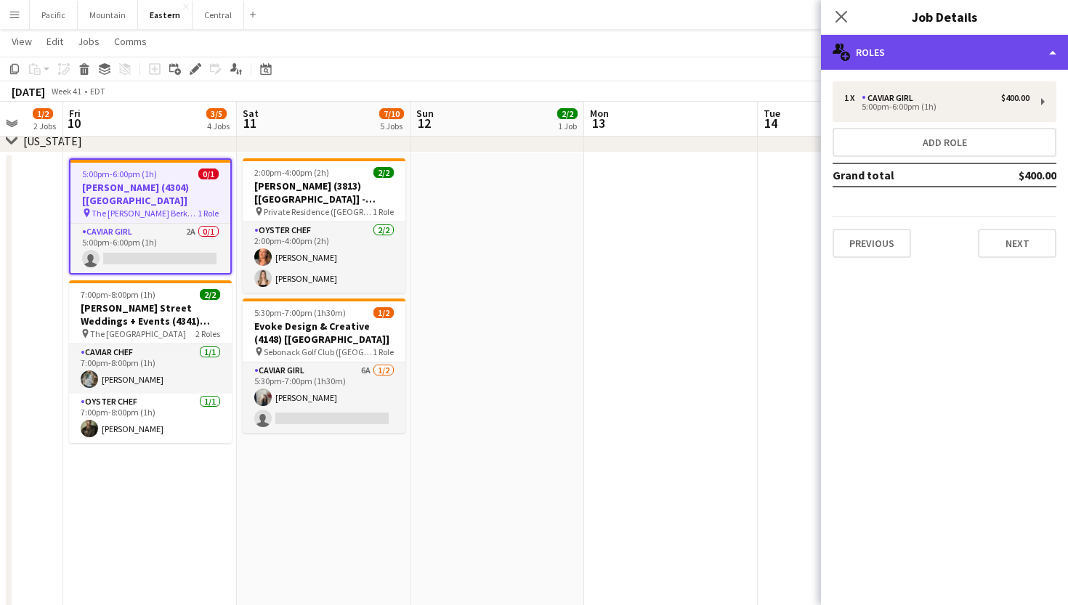
click at [905, 44] on div "multiple-users-add Roles" at bounding box center [944, 52] width 247 height 35
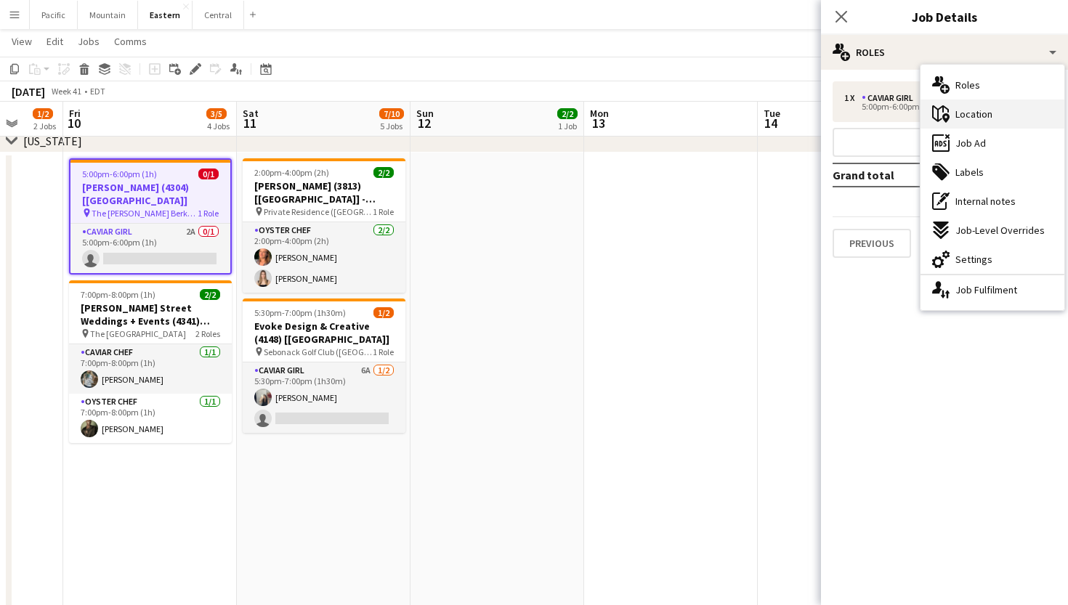
click at [995, 124] on div "maps-pin-1 Location" at bounding box center [993, 114] width 144 height 29
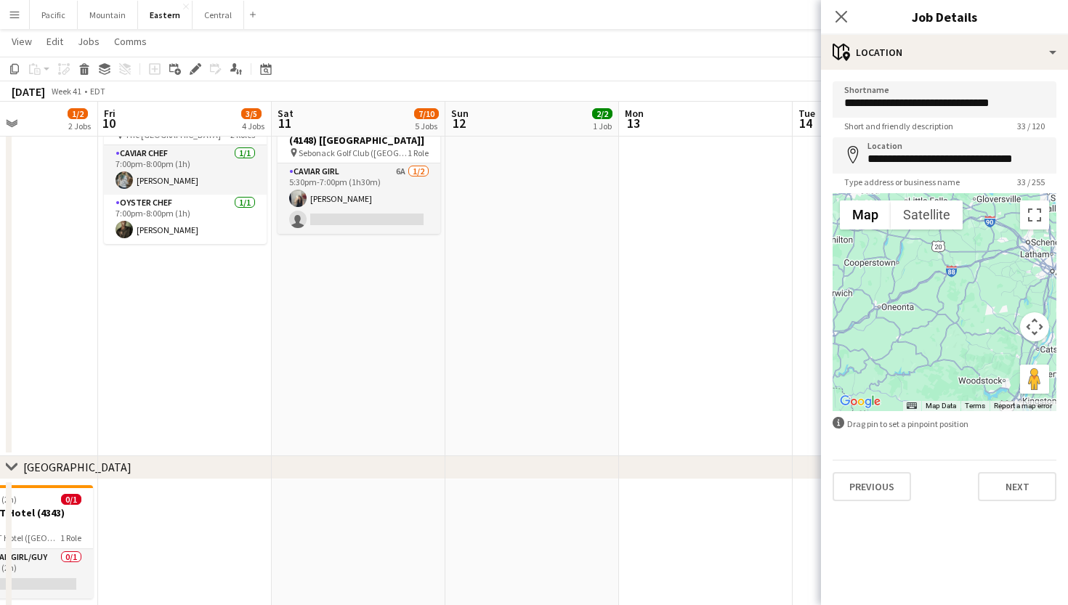
scroll to position [0, 422]
click at [844, 15] on icon at bounding box center [841, 16] width 14 height 14
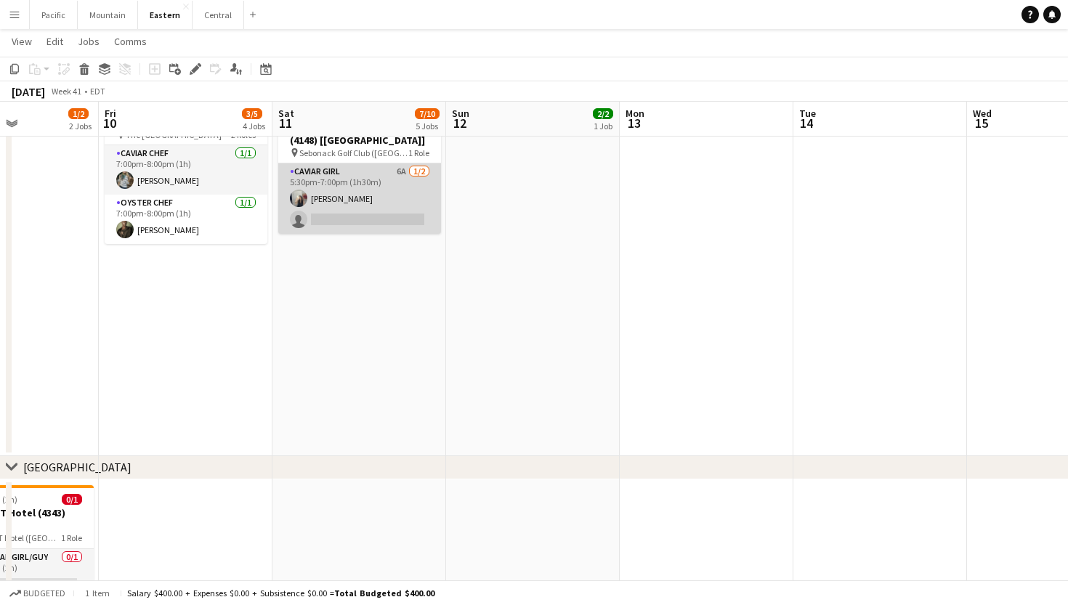
click at [391, 195] on app-card-role "Caviar Girl 6A [DATE] 5:30pm-7:00pm (1h30m) [PERSON_NAME] single-neutral-actions" at bounding box center [359, 198] width 163 height 70
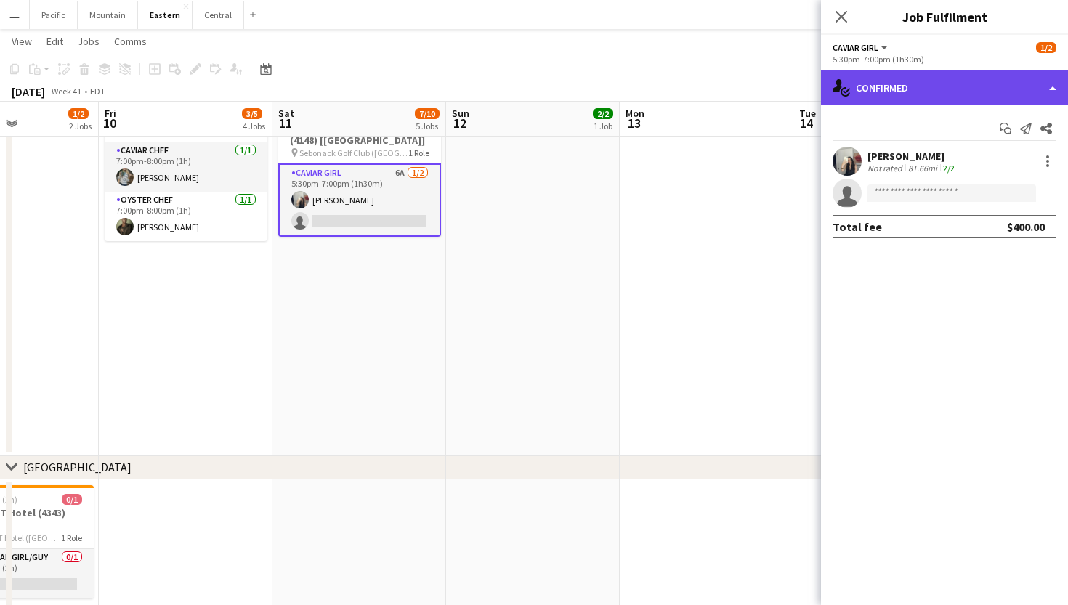
click at [984, 97] on div "single-neutral-actions-check-2 Confirmed" at bounding box center [944, 87] width 247 height 35
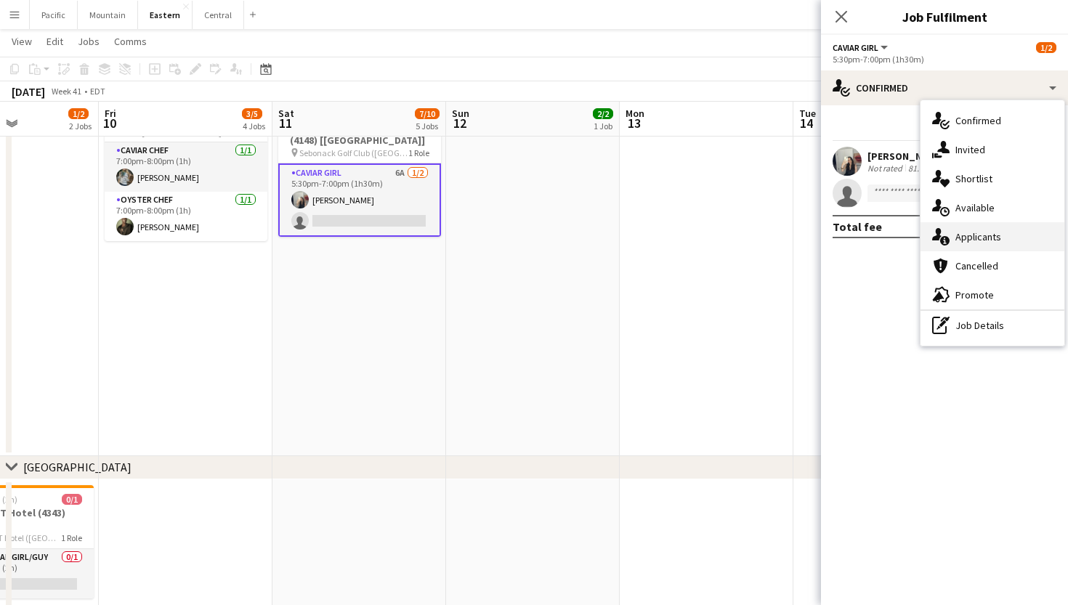
click at [984, 241] on span "Applicants" at bounding box center [979, 236] width 46 height 13
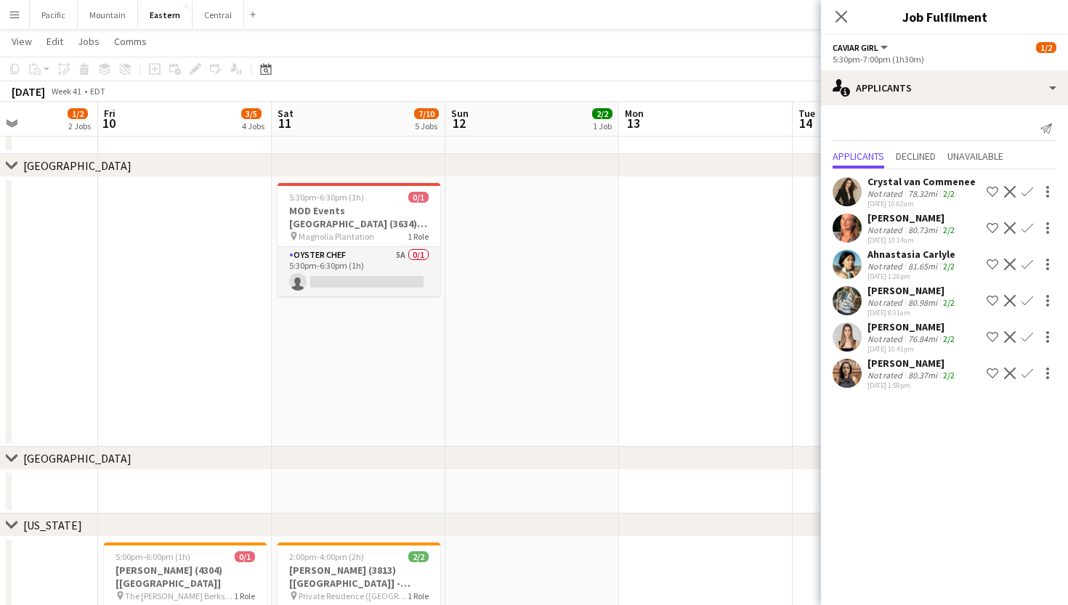
scroll to position [308, 0]
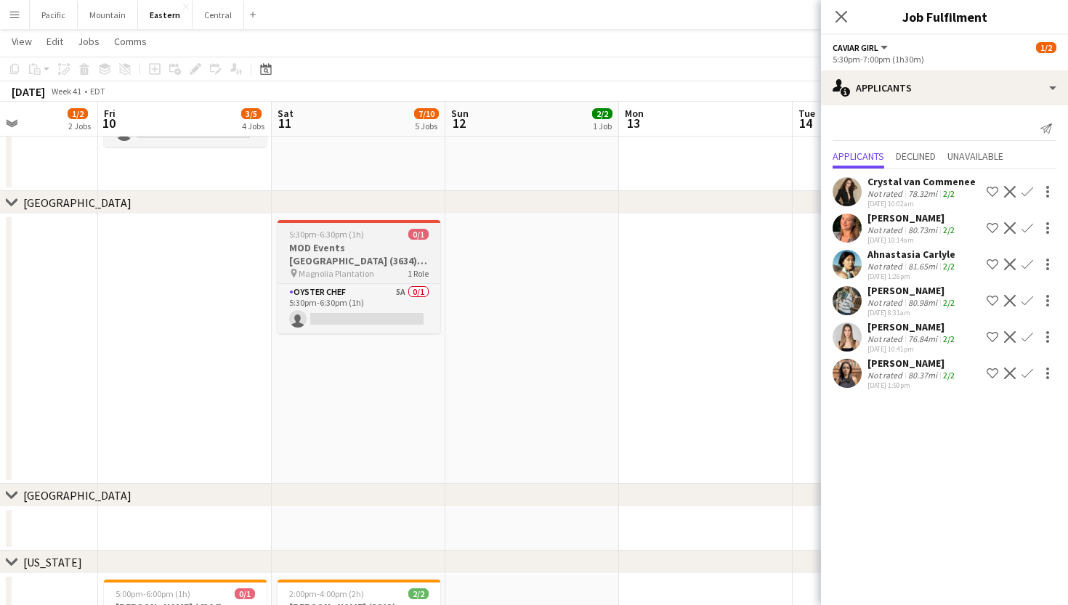
click at [416, 241] on app-job-card "5:30pm-6:30pm (1h) 0/1 MOD Events [GEOGRAPHIC_DATA] (3634) [CHS] pin Magnolia P…" at bounding box center [359, 276] width 163 height 113
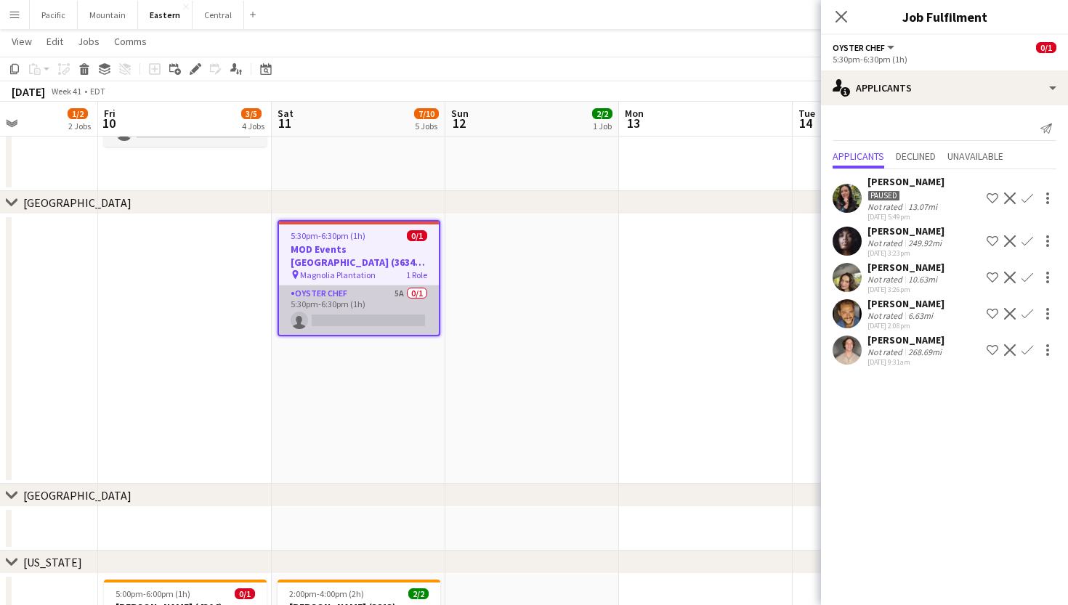
click at [400, 294] on app-card-role "Oyster Chef 5A 0/1 5:30pm-6:30pm (1h) single-neutral-actions" at bounding box center [359, 310] width 160 height 49
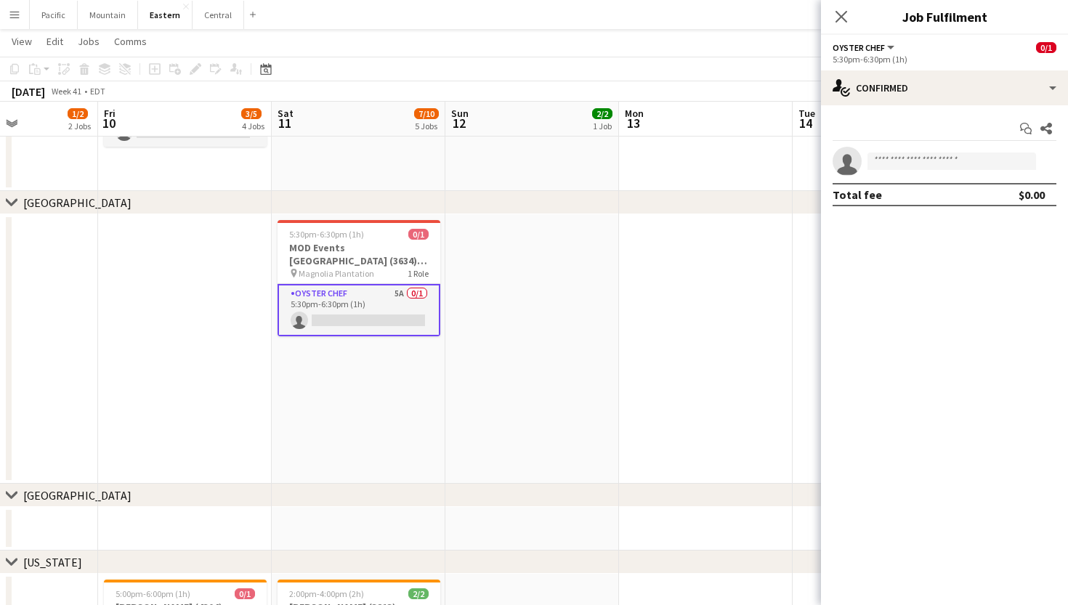
click at [388, 297] on app-card-role "Oyster Chef 5A 0/1 5:30pm-6:30pm (1h) single-neutral-actions" at bounding box center [359, 310] width 163 height 52
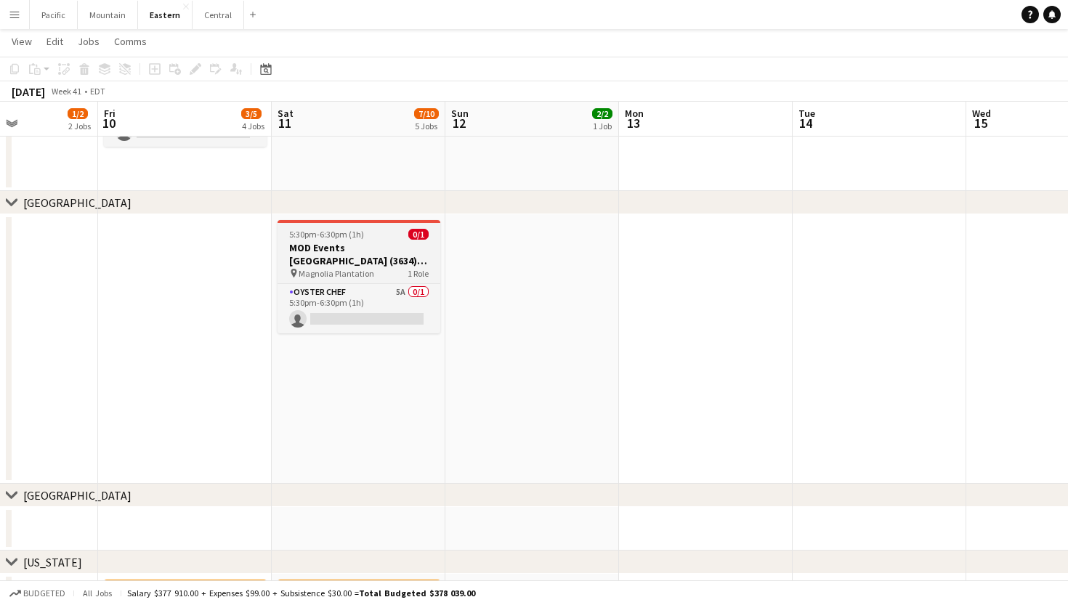
click at [405, 282] on app-job-card "5:30pm-6:30pm (1h) 0/1 MOD Events [GEOGRAPHIC_DATA] (3634) [CHS] pin Magnolia P…" at bounding box center [359, 276] width 163 height 113
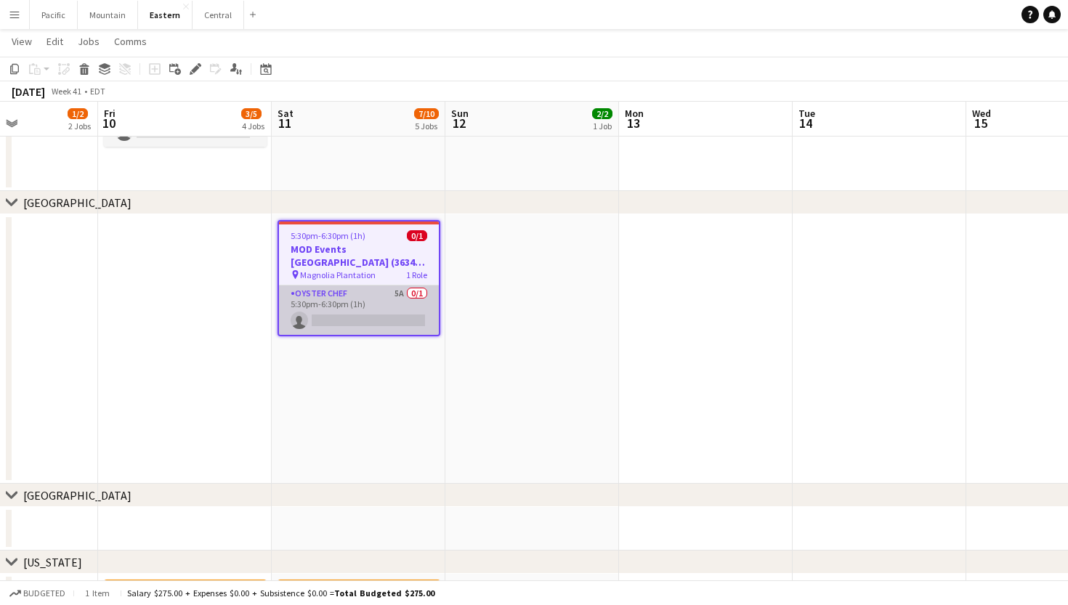
click at [405, 312] on app-card-role "Oyster Chef 5A 0/1 5:30pm-6:30pm (1h) single-neutral-actions" at bounding box center [359, 310] width 160 height 49
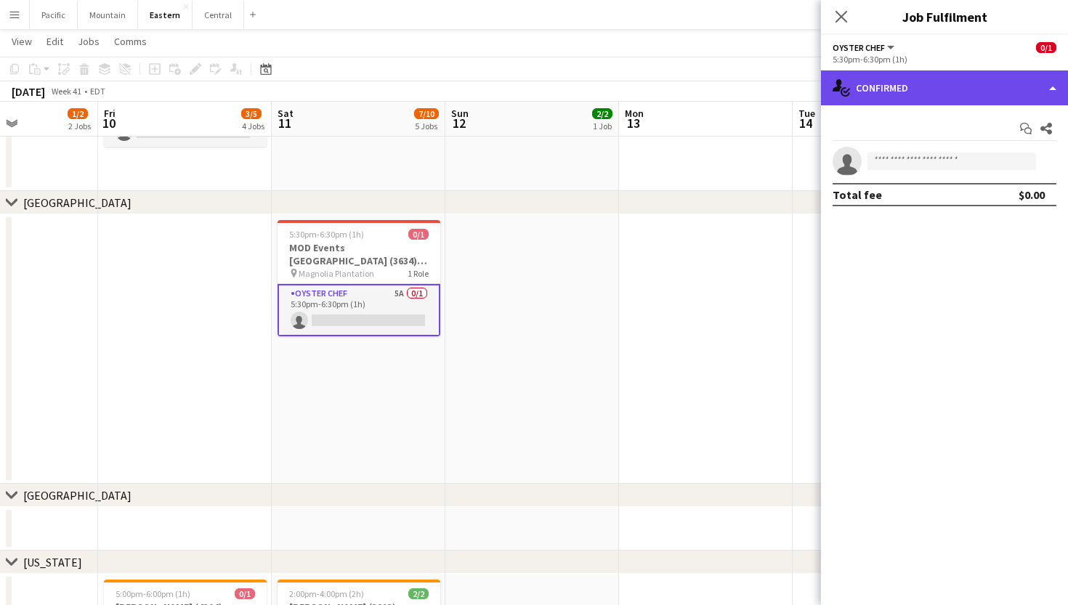
click at [1014, 95] on div "single-neutral-actions-check-2 Confirmed" at bounding box center [944, 87] width 247 height 35
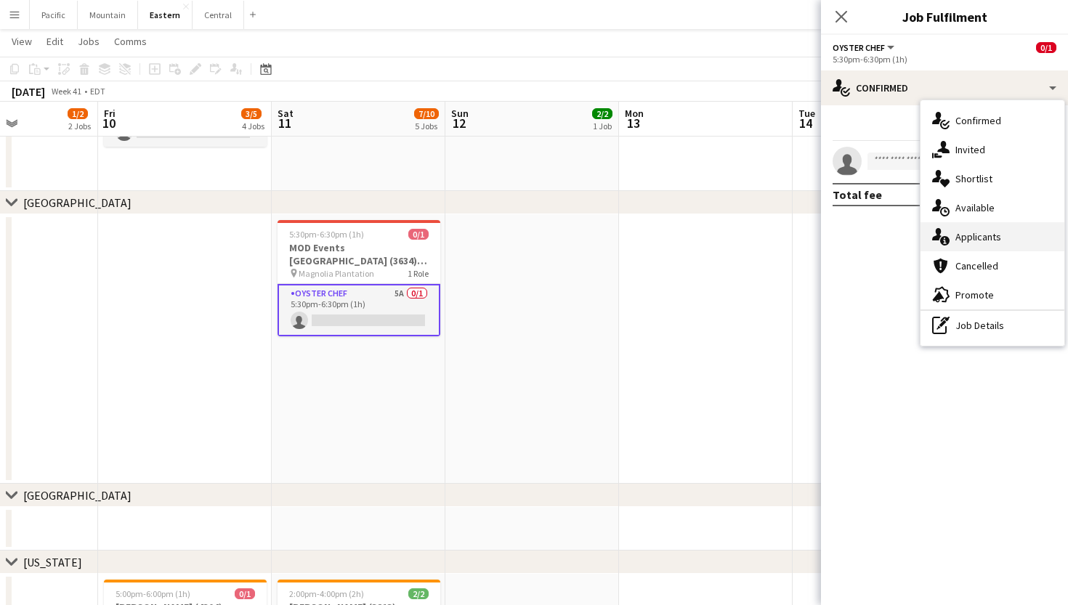
click at [996, 242] on span "Applicants" at bounding box center [979, 236] width 46 height 13
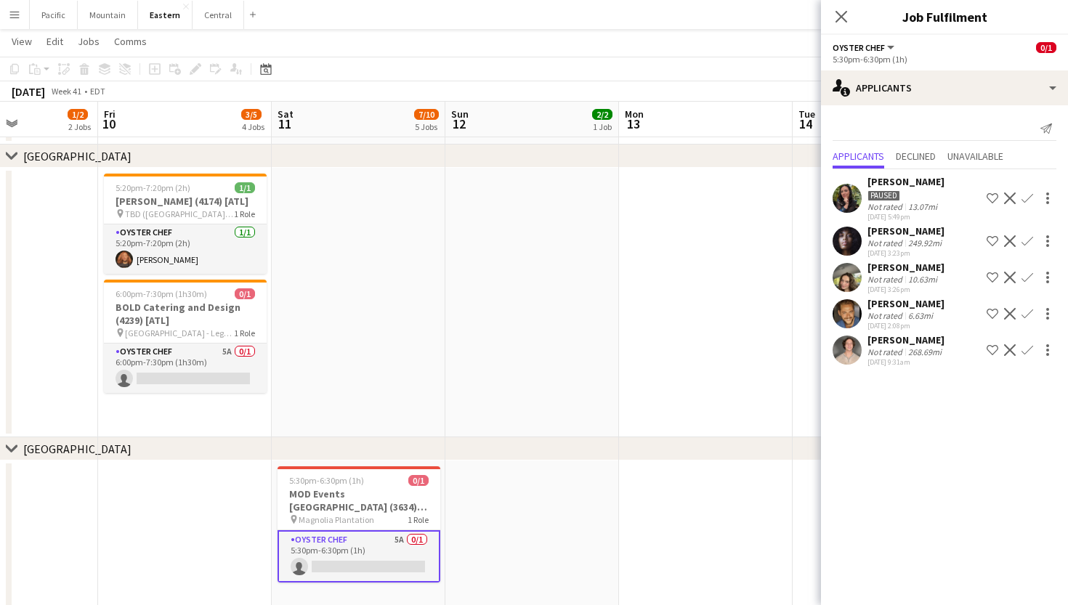
scroll to position [64, 0]
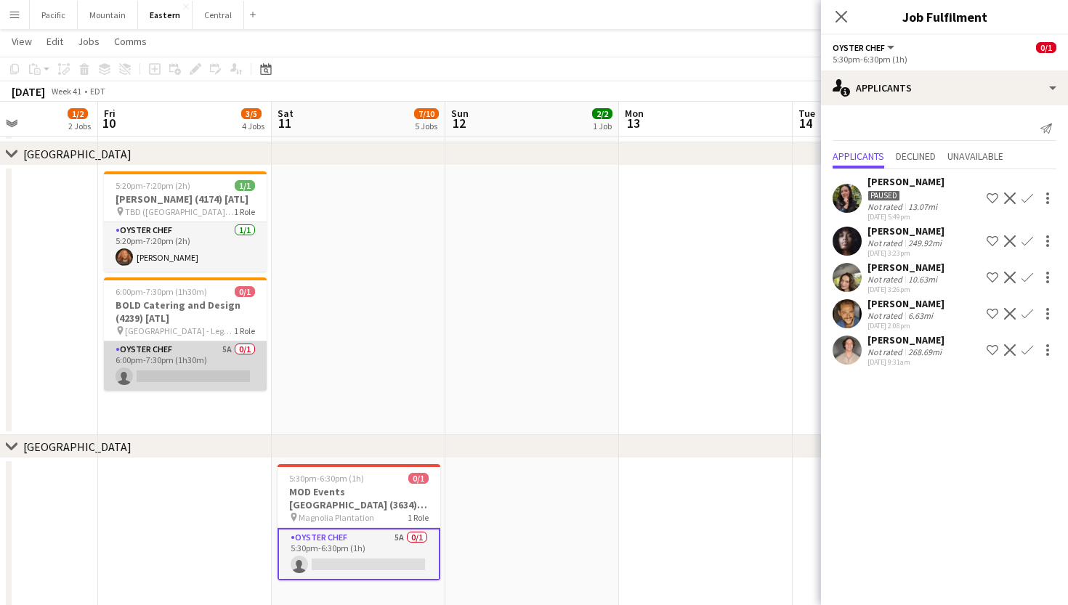
click at [237, 365] on app-card-role "Oyster Chef 5A 0/1 6:00pm-7:30pm (1h30m) single-neutral-actions" at bounding box center [185, 366] width 163 height 49
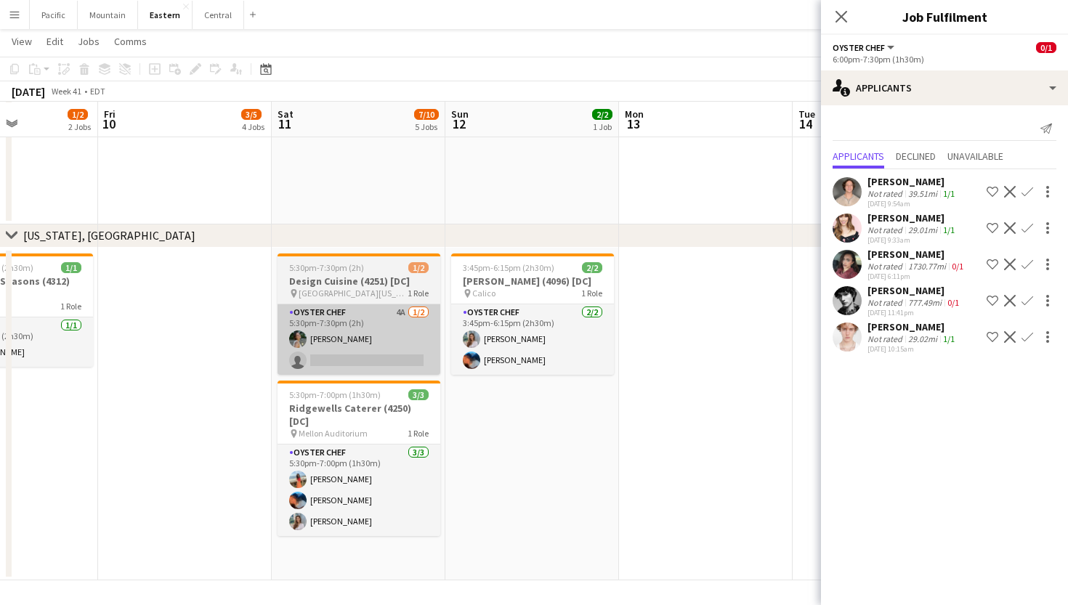
scroll to position [1809, 0]
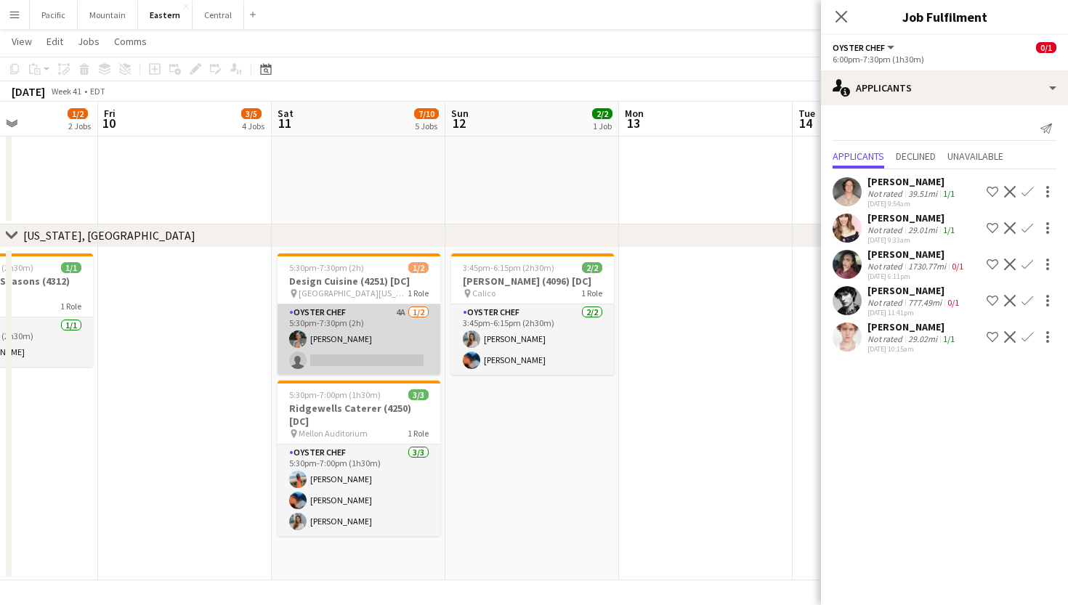
click at [392, 334] on app-card-role "Oyster Chef 4A [DATE] 5:30pm-7:30pm (2h) [PERSON_NAME] single-neutral-actions" at bounding box center [359, 339] width 163 height 70
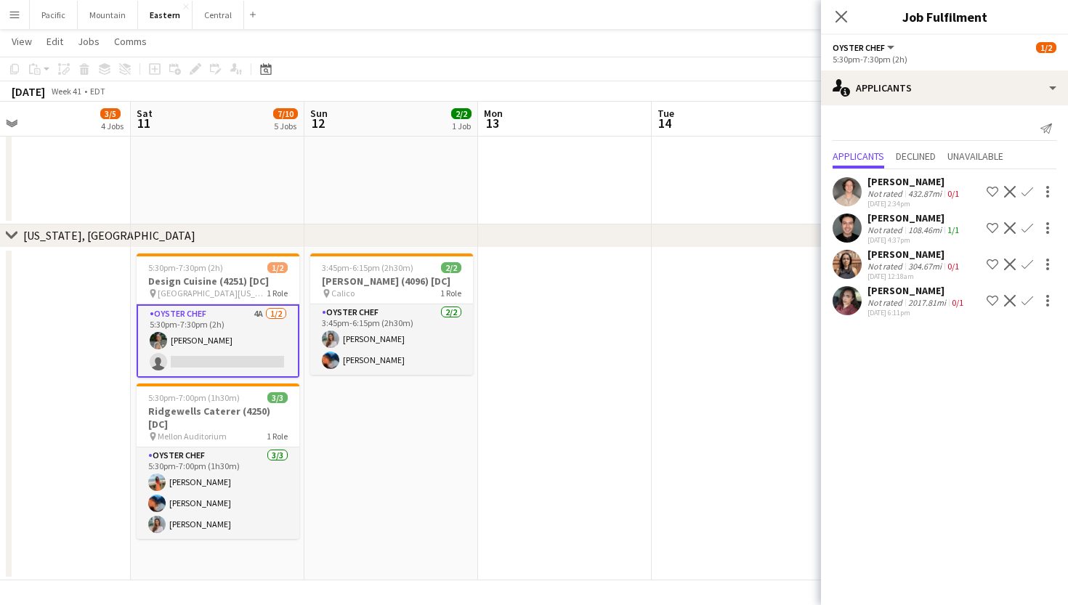
scroll to position [0, 579]
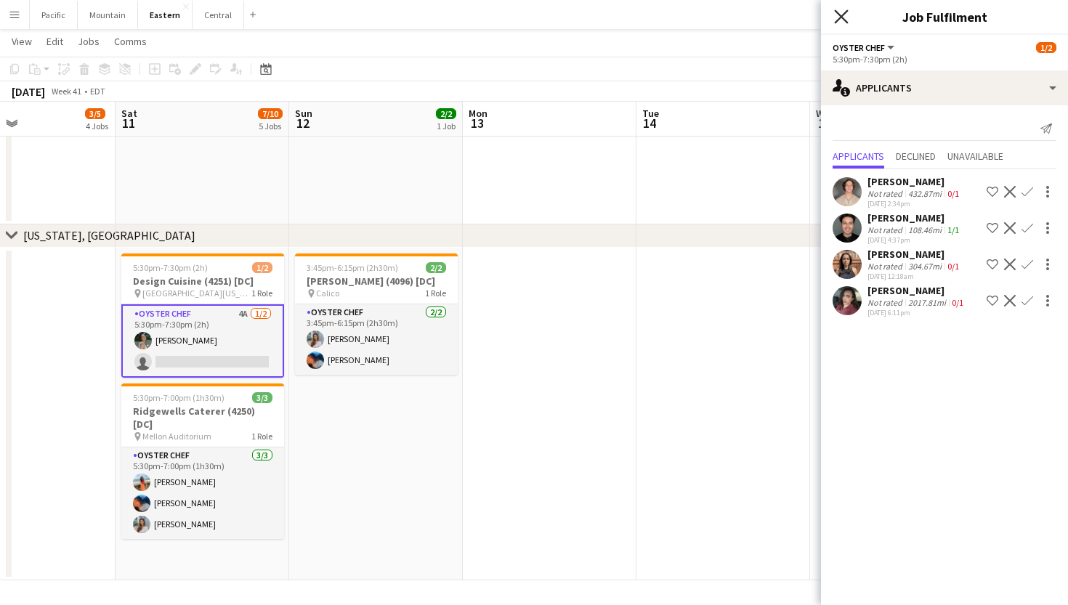
click at [843, 20] on icon "Close pop-in" at bounding box center [841, 16] width 14 height 14
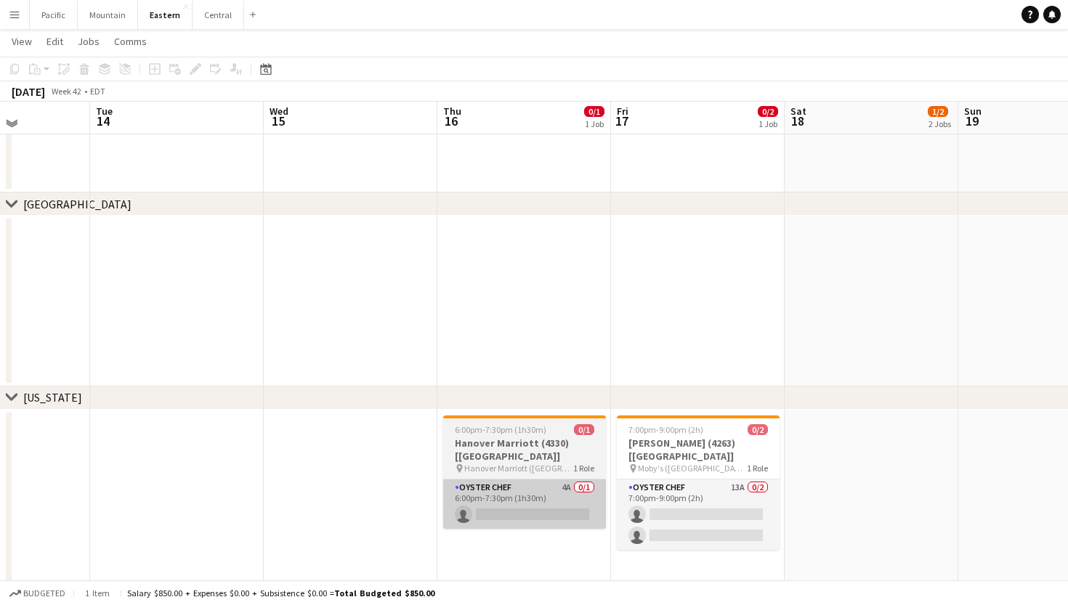
scroll to position [606, 0]
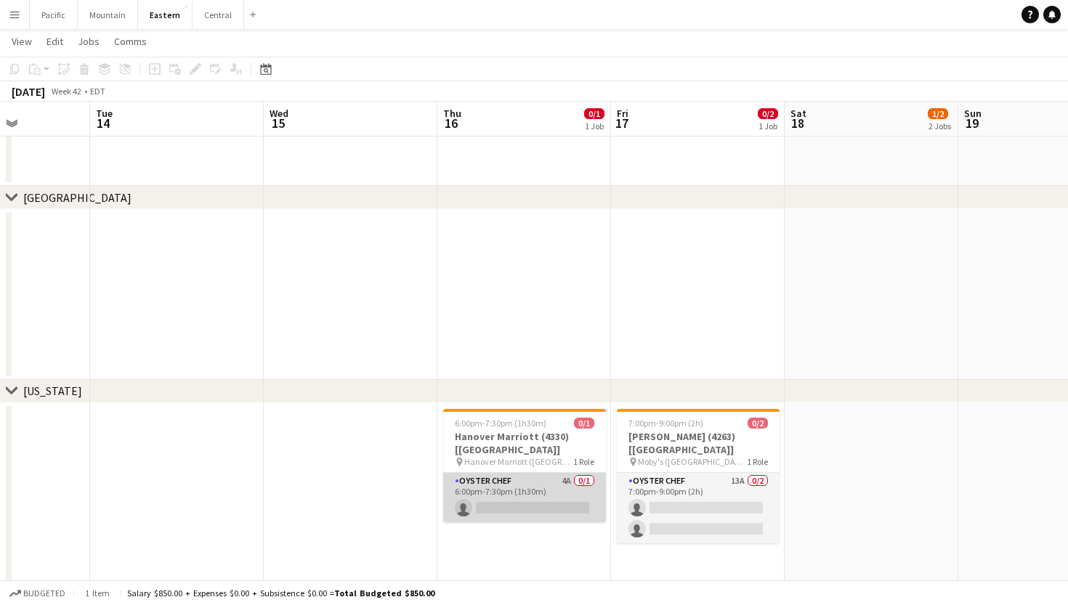
click at [530, 477] on app-card-role "Oyster Chef 4A 0/1 6:00pm-7:30pm (1h30m) single-neutral-actions" at bounding box center [524, 497] width 163 height 49
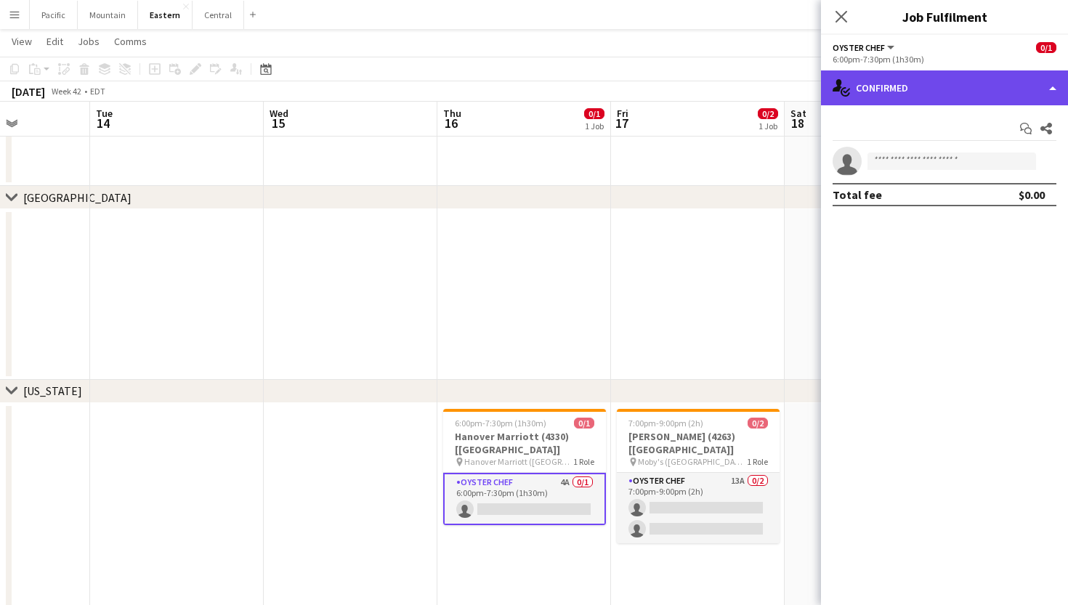
click at [963, 97] on div "single-neutral-actions-check-2 Confirmed" at bounding box center [944, 87] width 247 height 35
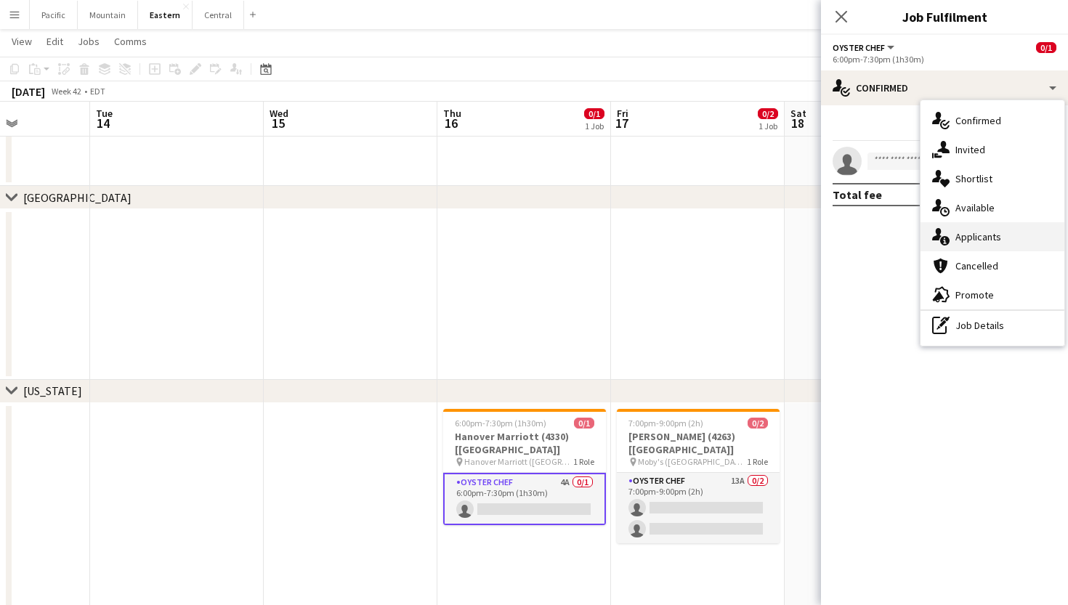
click at [995, 239] on span "Applicants" at bounding box center [979, 236] width 46 height 13
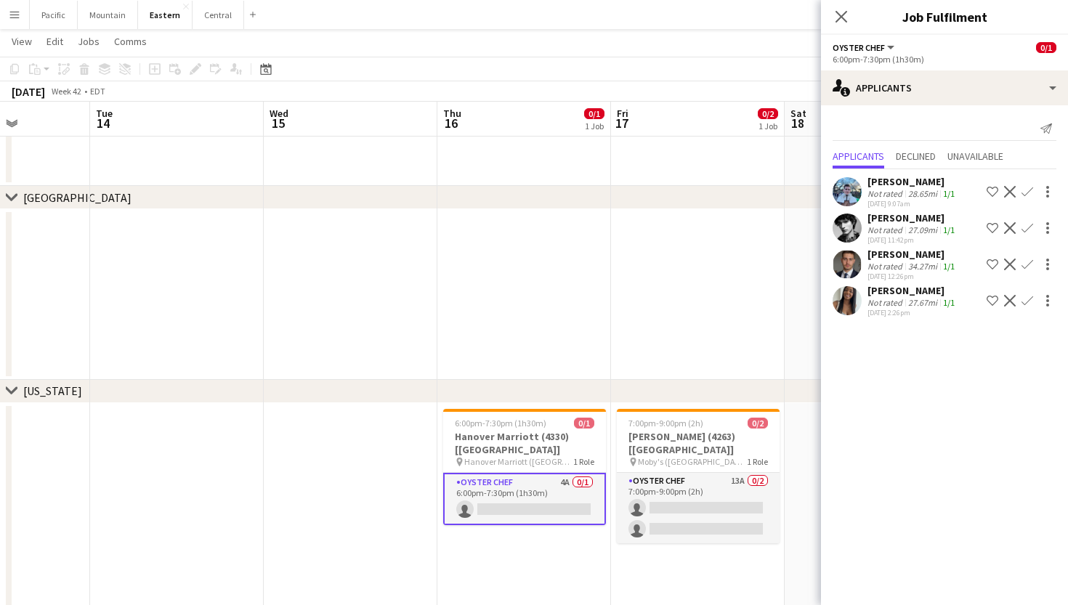
click at [1034, 299] on button "Confirm" at bounding box center [1027, 300] width 17 height 17
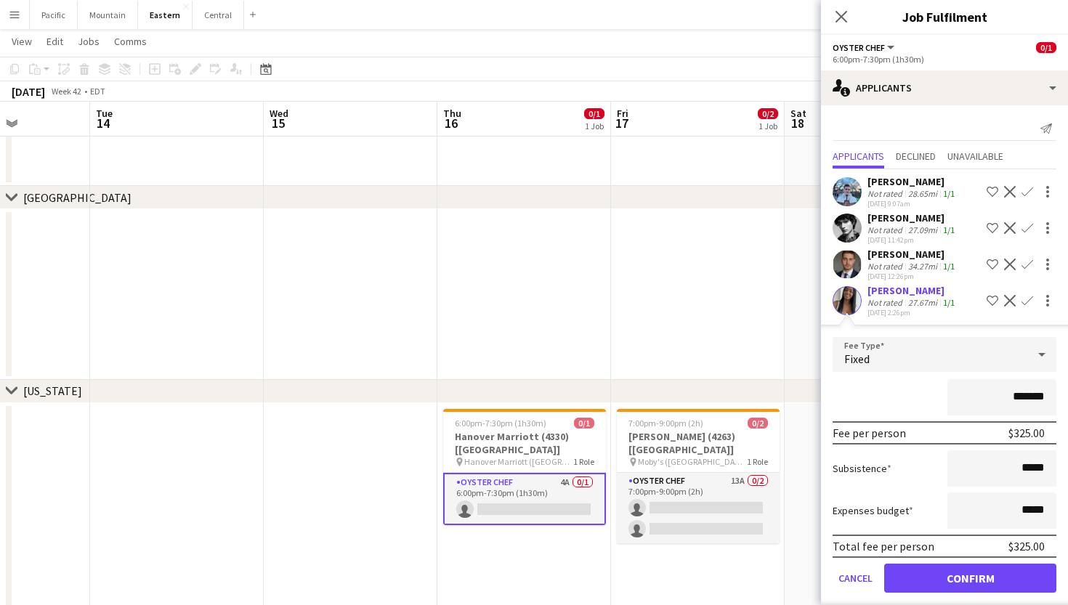
click at [941, 579] on button "Confirm" at bounding box center [970, 578] width 172 height 29
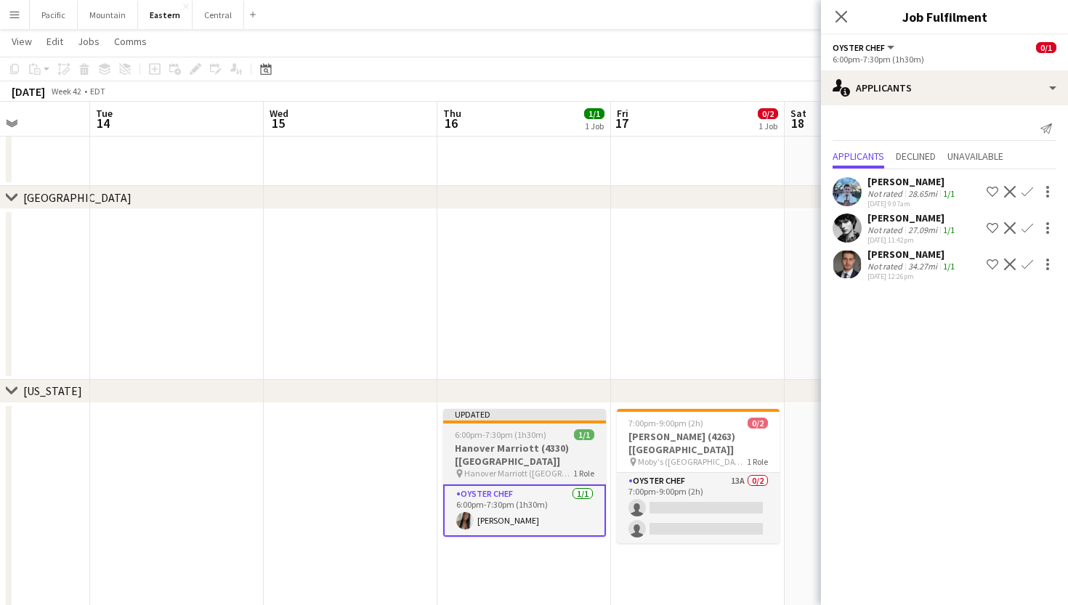
click at [549, 448] on h3 "Hanover Marriott (4330) [[GEOGRAPHIC_DATA]]" at bounding box center [524, 455] width 163 height 26
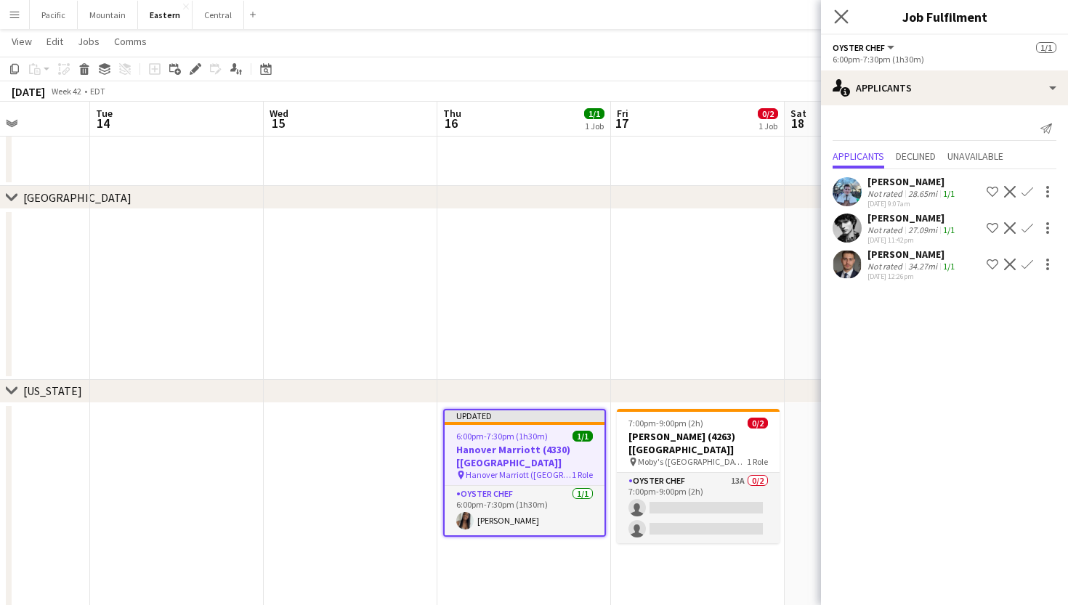
click at [845, 9] on app-icon "Close pop-in" at bounding box center [841, 17] width 21 height 21
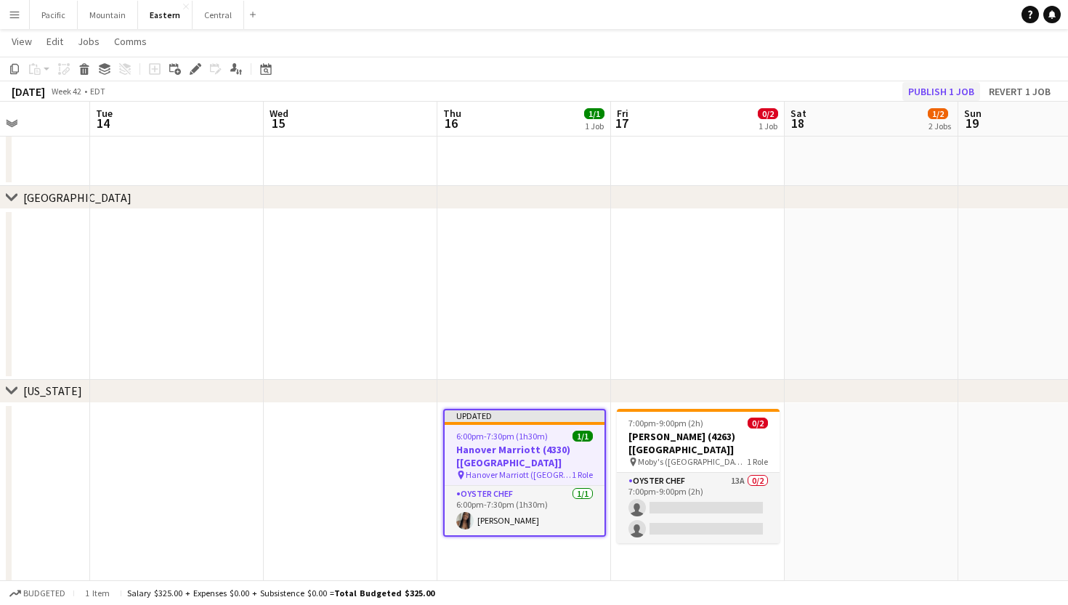
click at [925, 88] on button "Publish 1 job" at bounding box center [941, 91] width 78 height 19
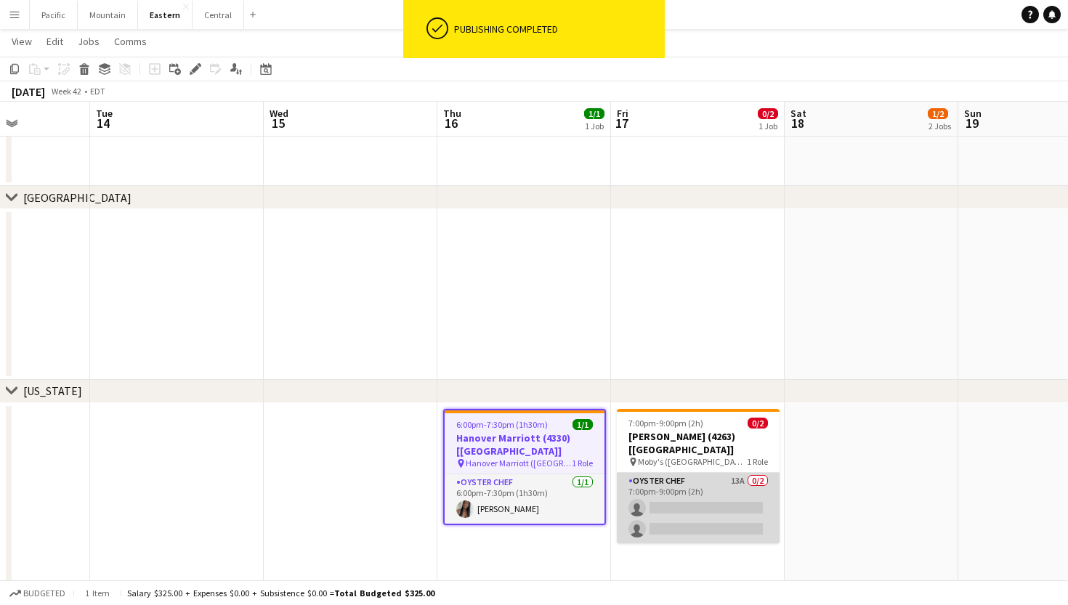
click at [687, 492] on app-card-role "Oyster Chef 13A 0/2 7:00pm-9:00pm (2h) single-neutral-actions single-neutral-ac…" at bounding box center [698, 508] width 163 height 70
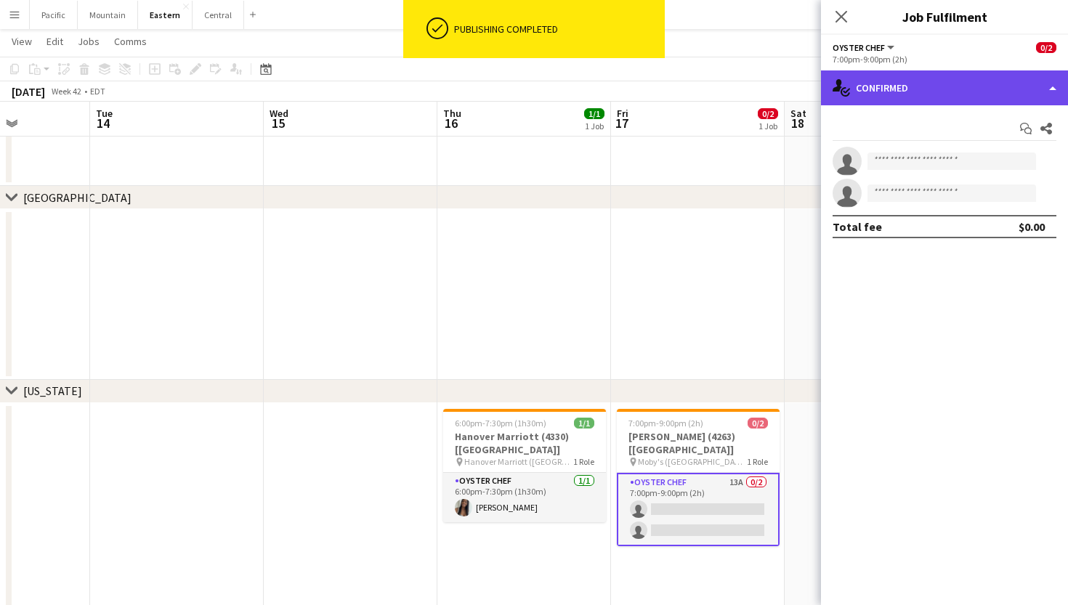
click at [1035, 92] on div "single-neutral-actions-check-2 Confirmed" at bounding box center [944, 87] width 247 height 35
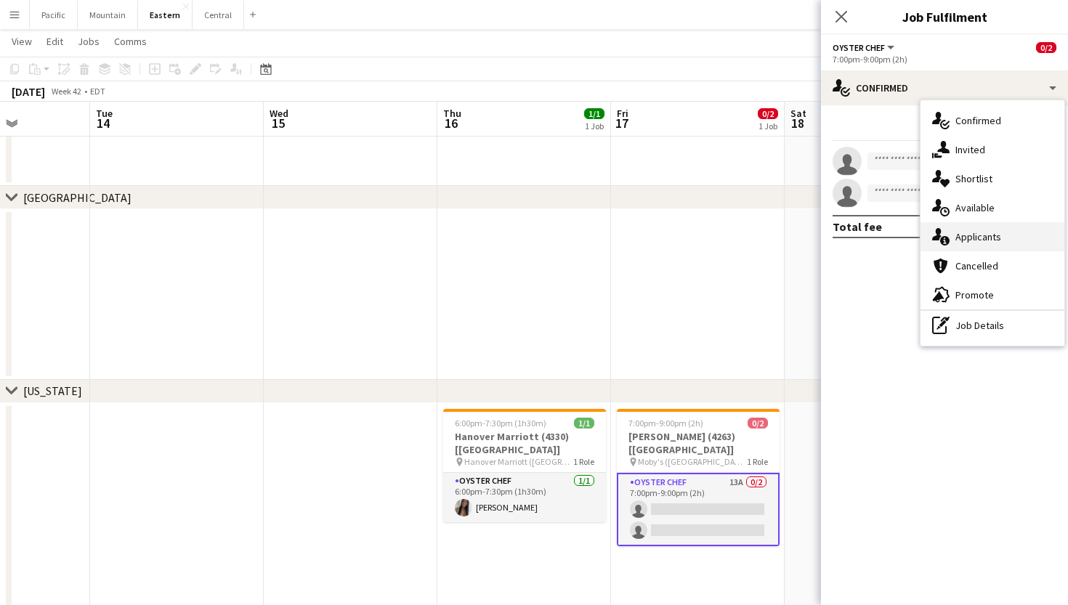
click at [981, 234] on span "Applicants" at bounding box center [979, 236] width 46 height 13
